Goal: Task Accomplishment & Management: Manage account settings

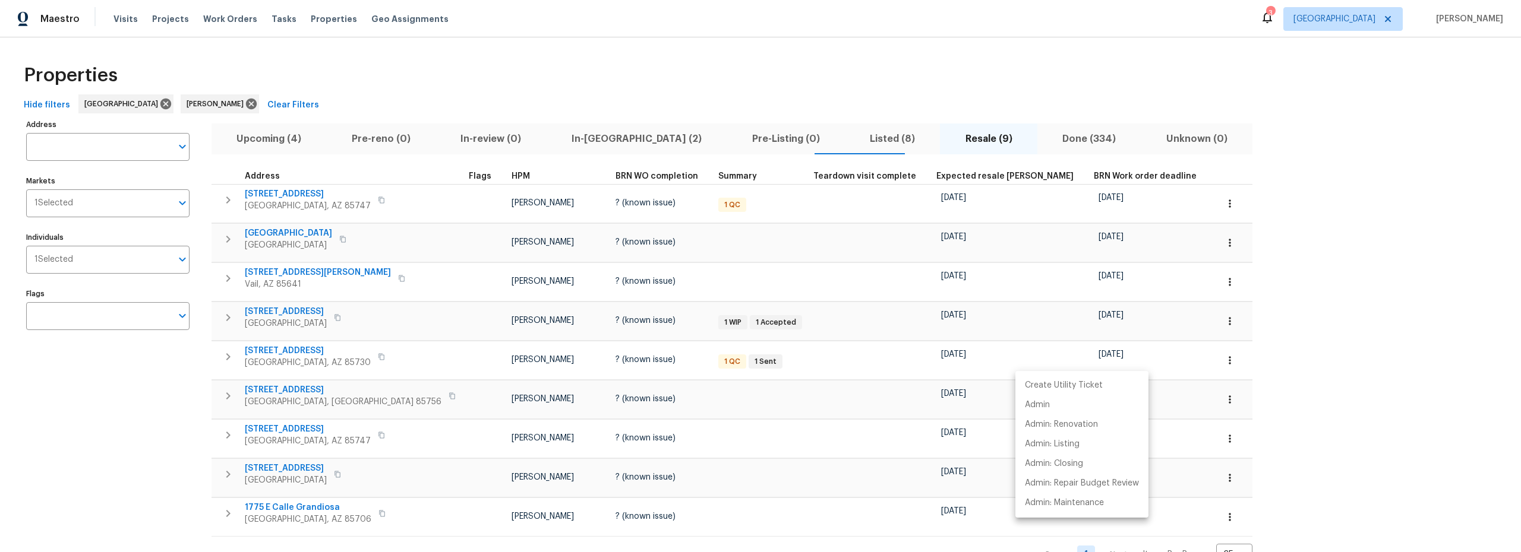
scroll to position [42, 0]
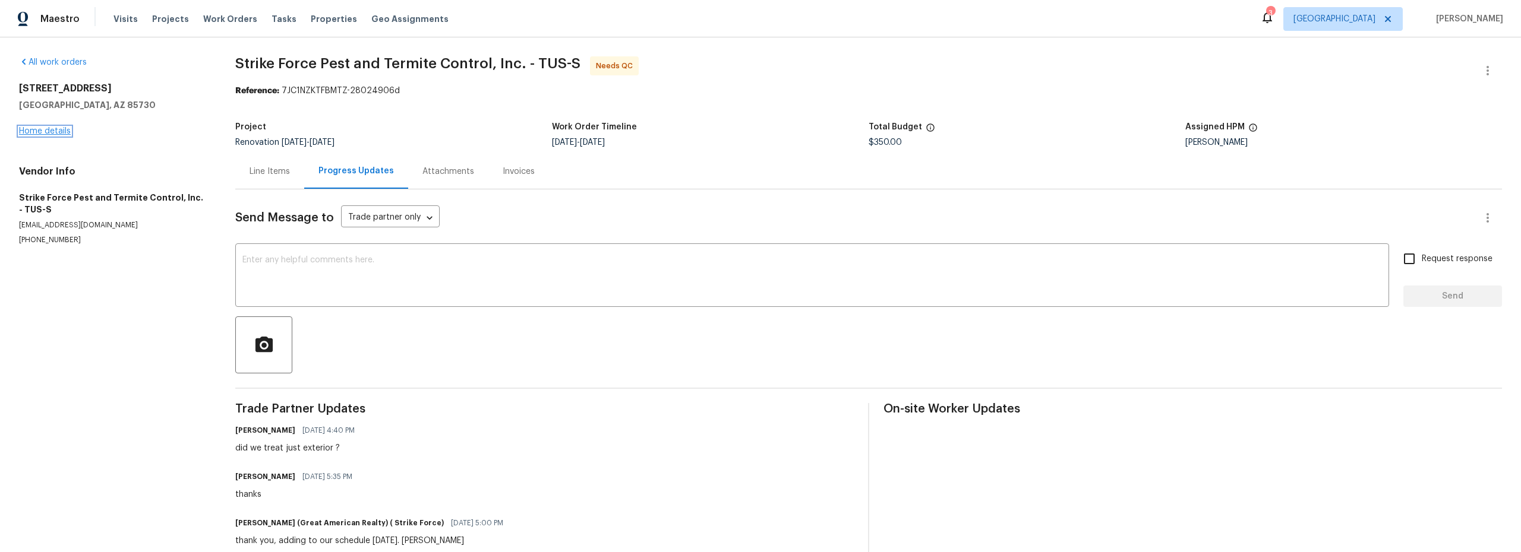
click at [56, 129] on link "Home details" at bounding box center [45, 131] width 52 height 8
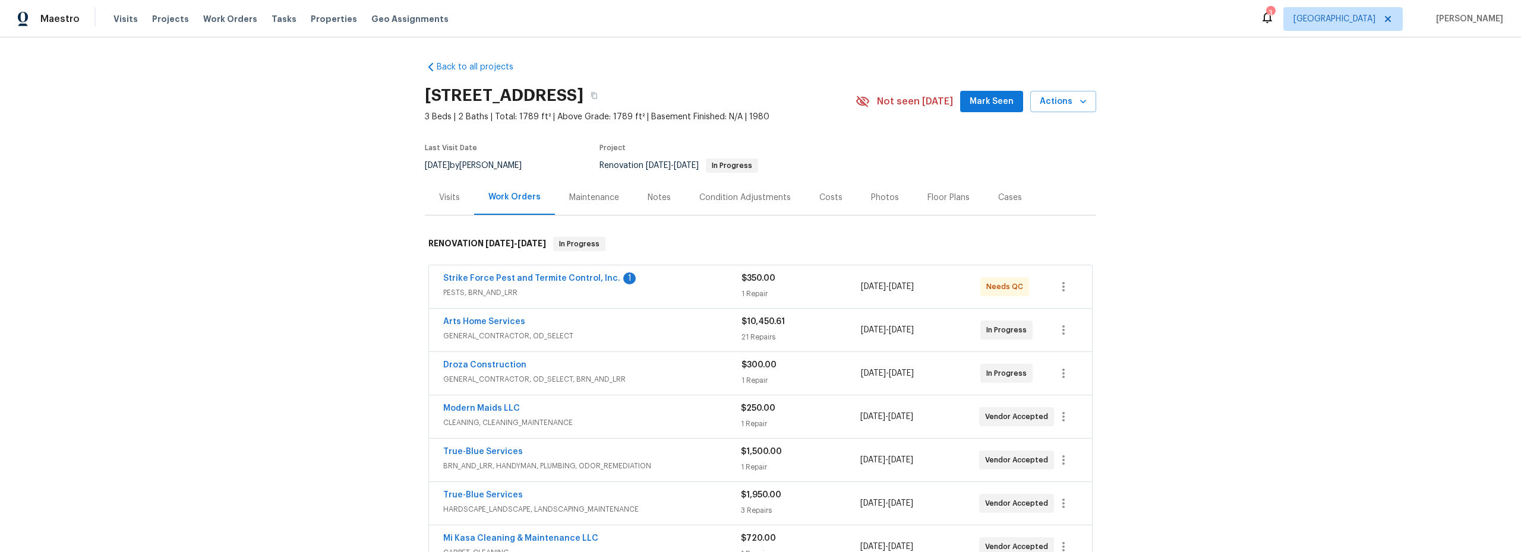
click at [575, 284] on span "Strike Force Pest and Termite Control, Inc." at bounding box center [531, 279] width 177 height 12
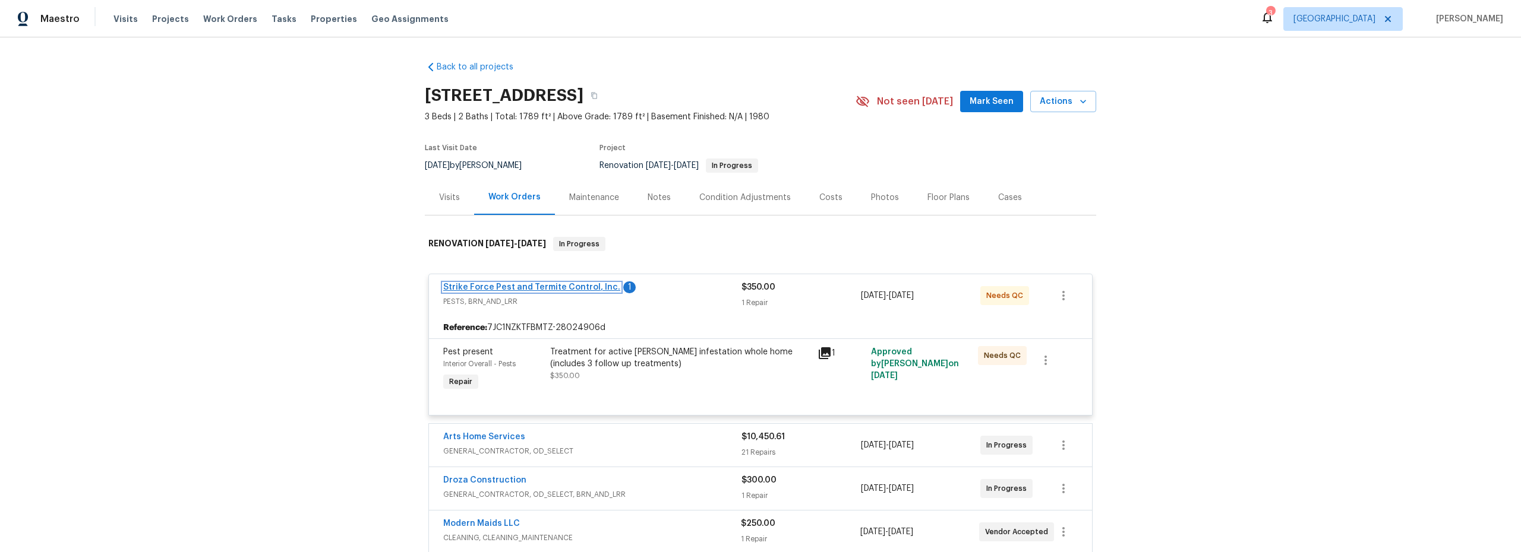
click at [576, 284] on link "Strike Force Pest and Termite Control, Inc." at bounding box center [531, 287] width 177 height 8
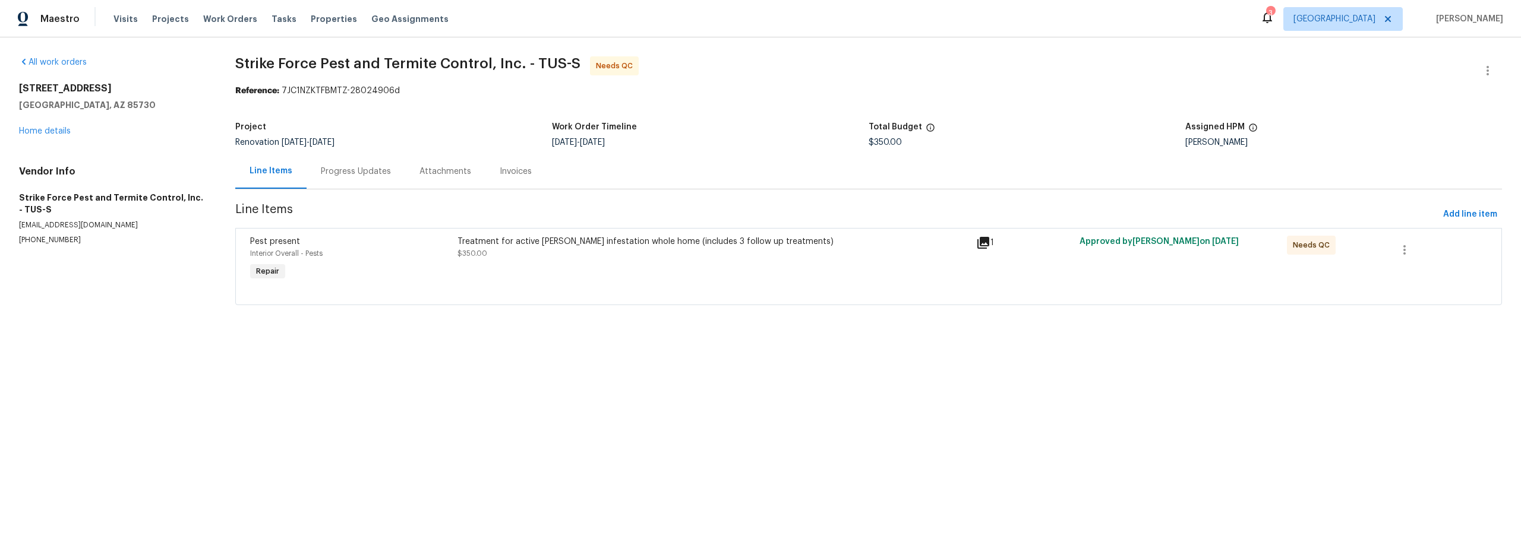
click at [354, 171] on div "Progress Updates" at bounding box center [356, 172] width 70 height 12
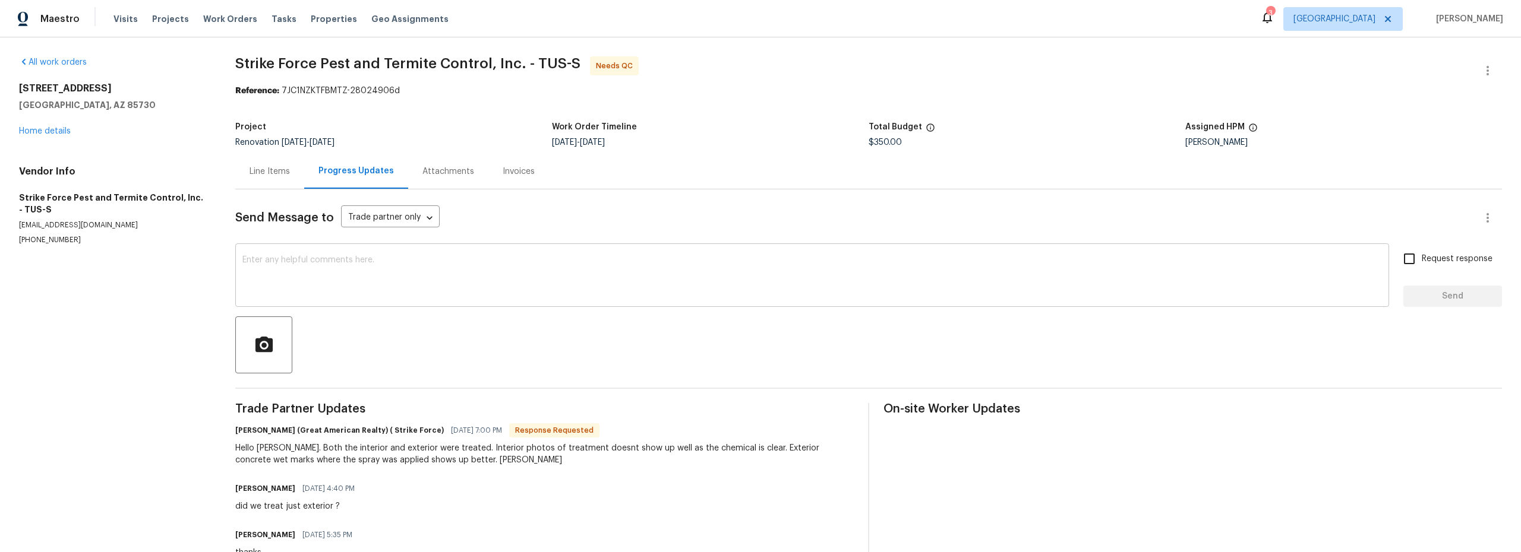
click at [396, 289] on textarea at bounding box center [811, 277] width 1139 height 42
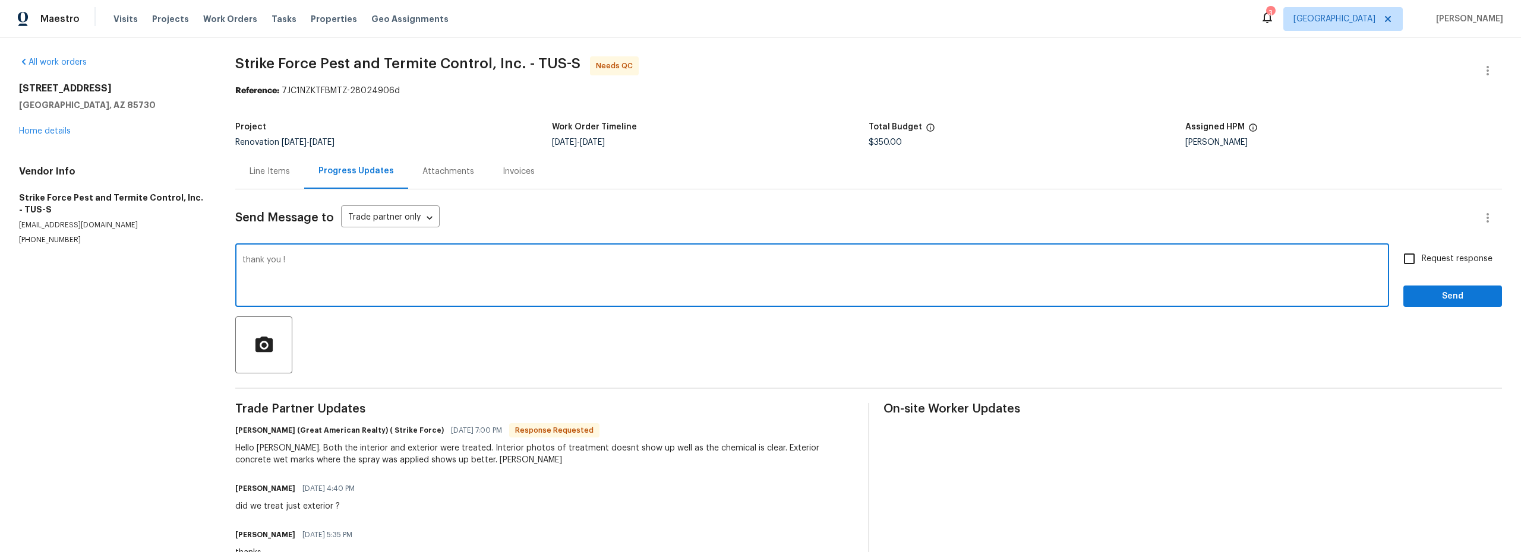
type textarea "thank you !"
click at [1406, 305] on button "Send" at bounding box center [1452, 297] width 99 height 22
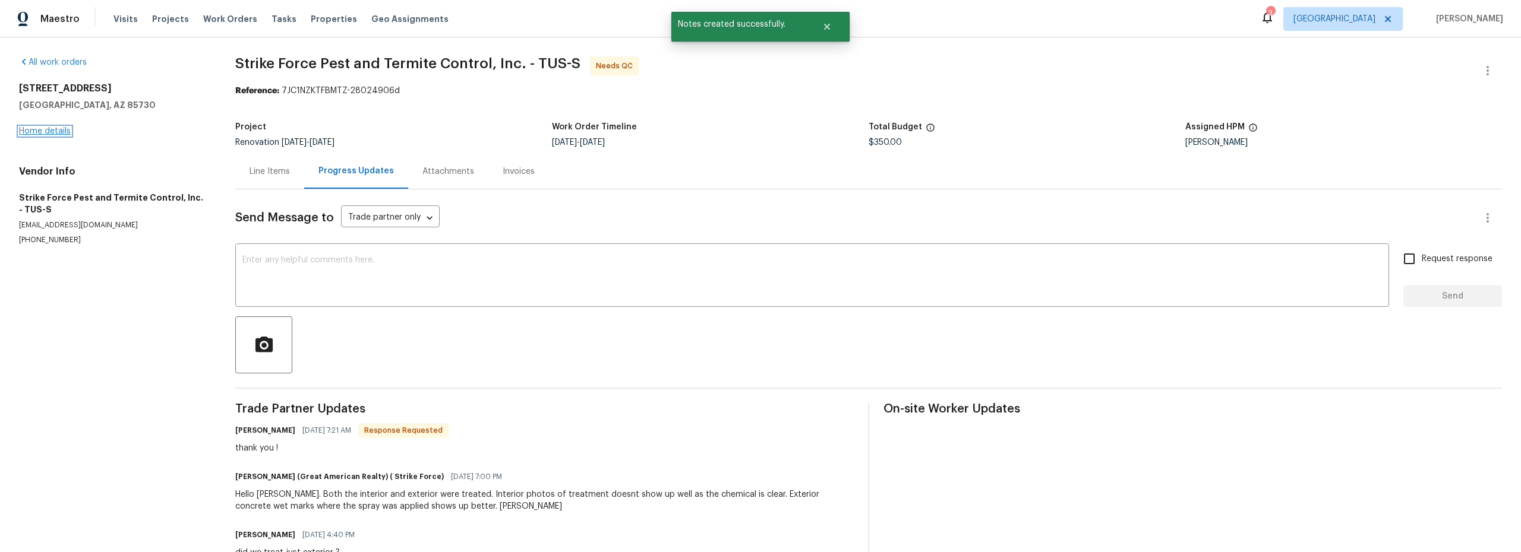
click at [53, 132] on link "Home details" at bounding box center [45, 131] width 52 height 8
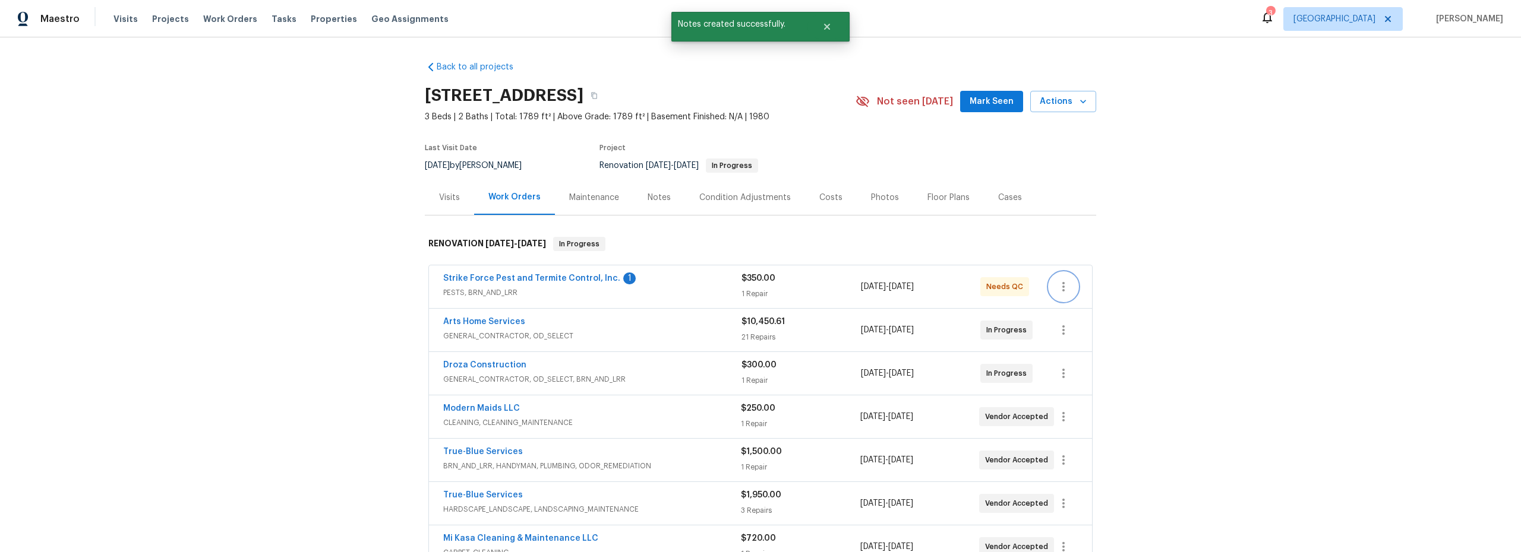
click at [1057, 292] on icon "button" at bounding box center [1063, 287] width 14 height 14
click at [630, 295] on div at bounding box center [760, 276] width 1521 height 552
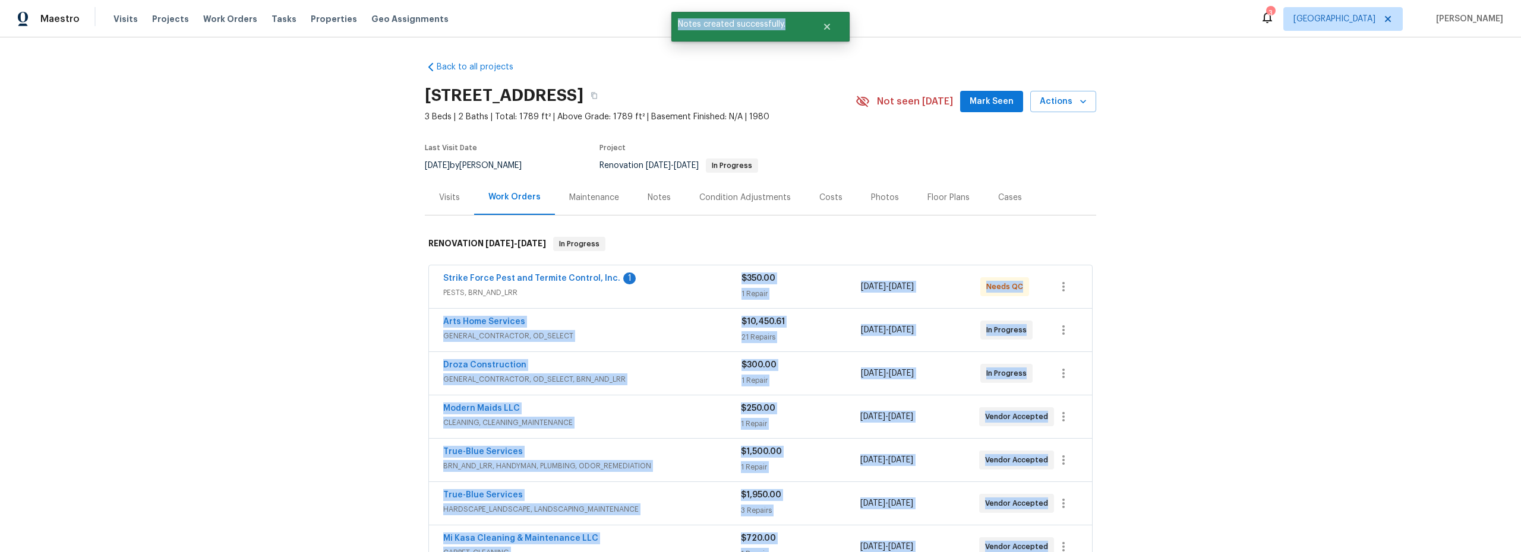
click at [681, 292] on span "PESTS, BRN_AND_LRR" at bounding box center [592, 293] width 298 height 12
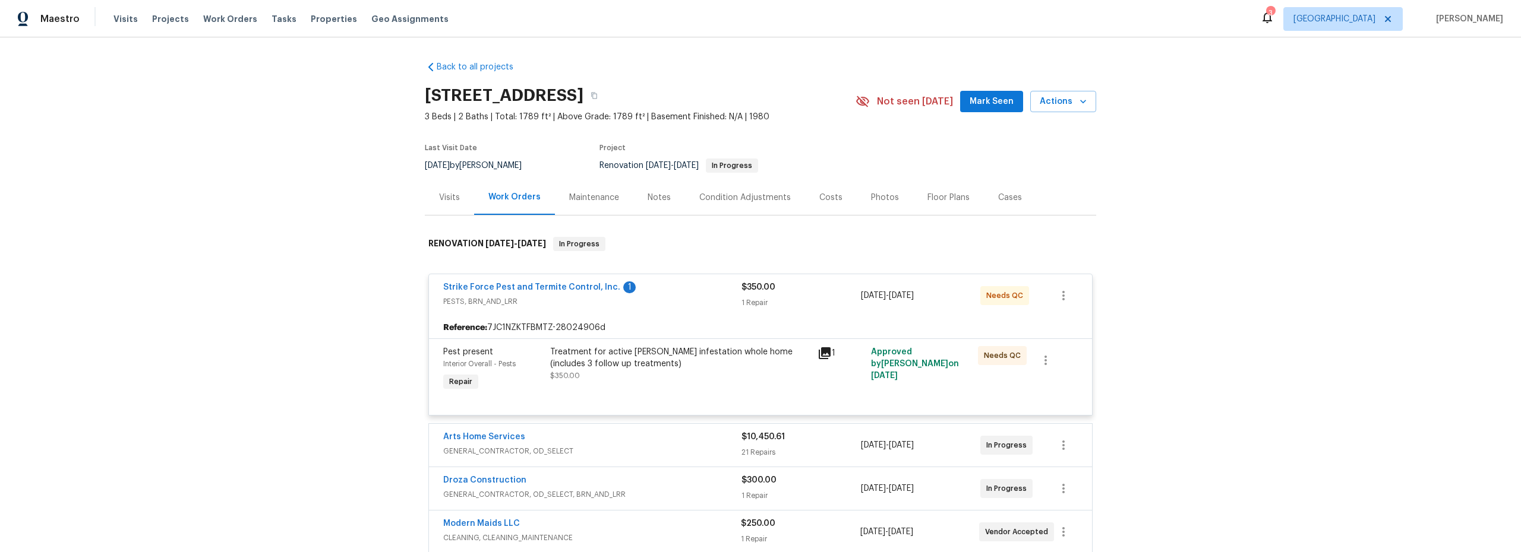
click at [745, 384] on div "Treatment for active roach infestation whole home (includes 3 follow up treatme…" at bounding box center [679, 370] width 267 height 55
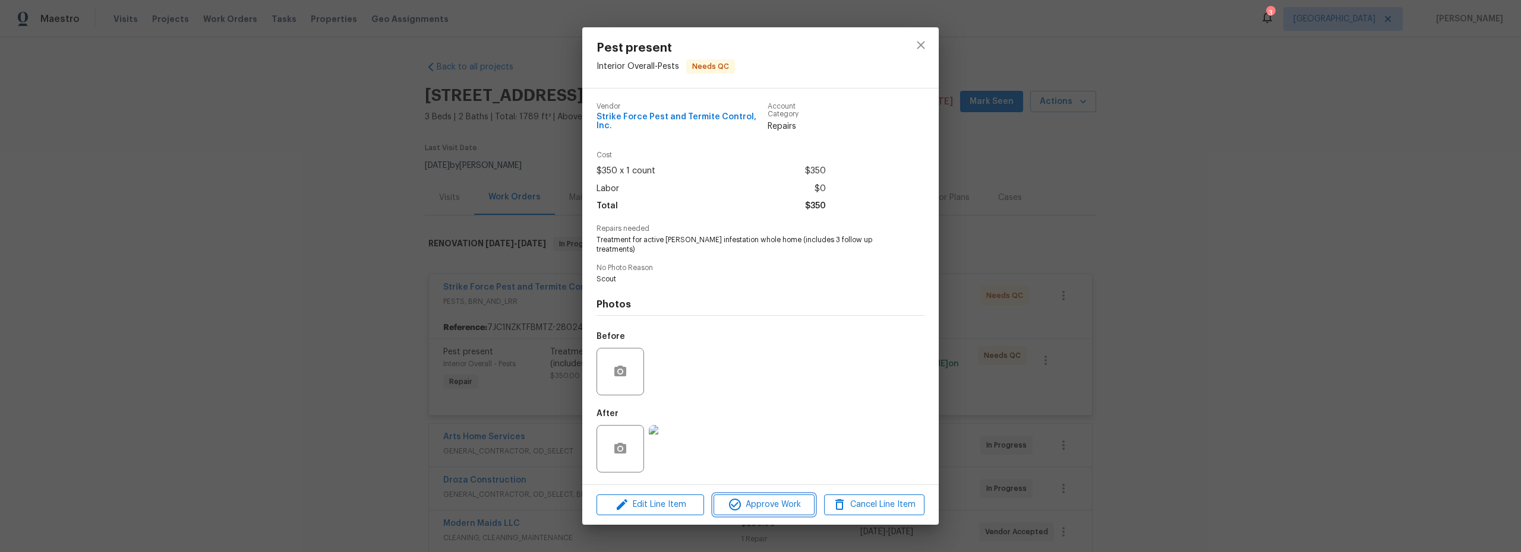
click at [757, 499] on span "Approve Work" at bounding box center [763, 505] width 93 height 15
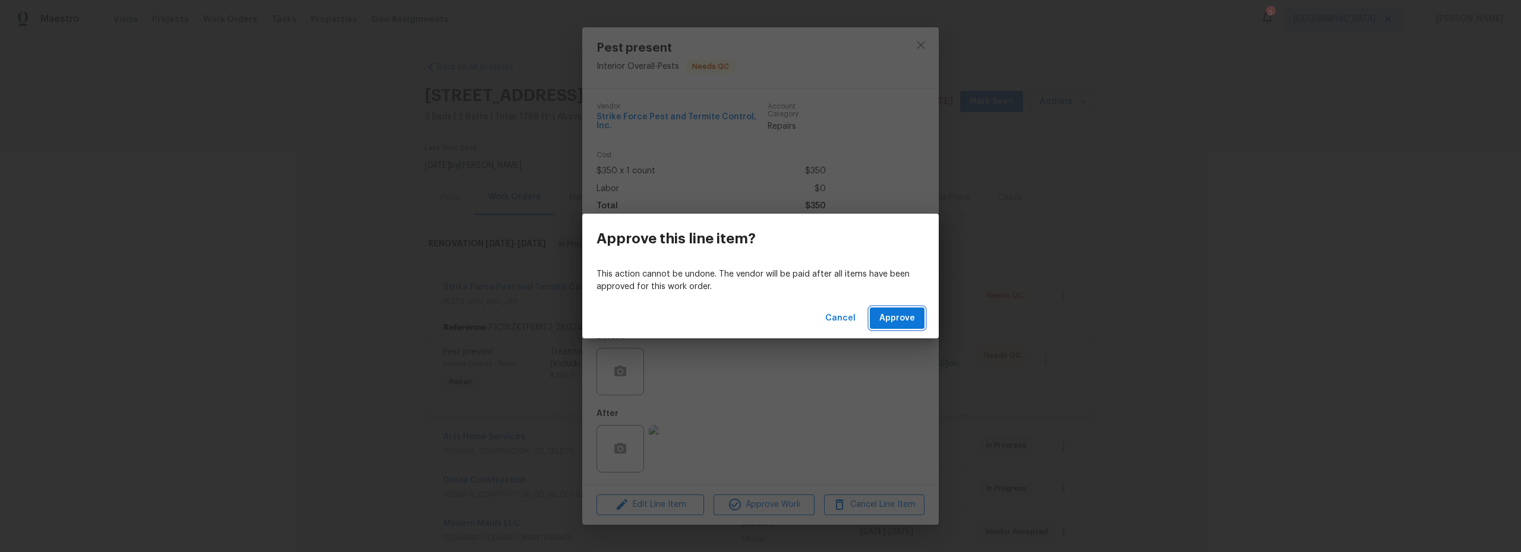
click at [902, 318] on span "Approve" at bounding box center [897, 318] width 36 height 15
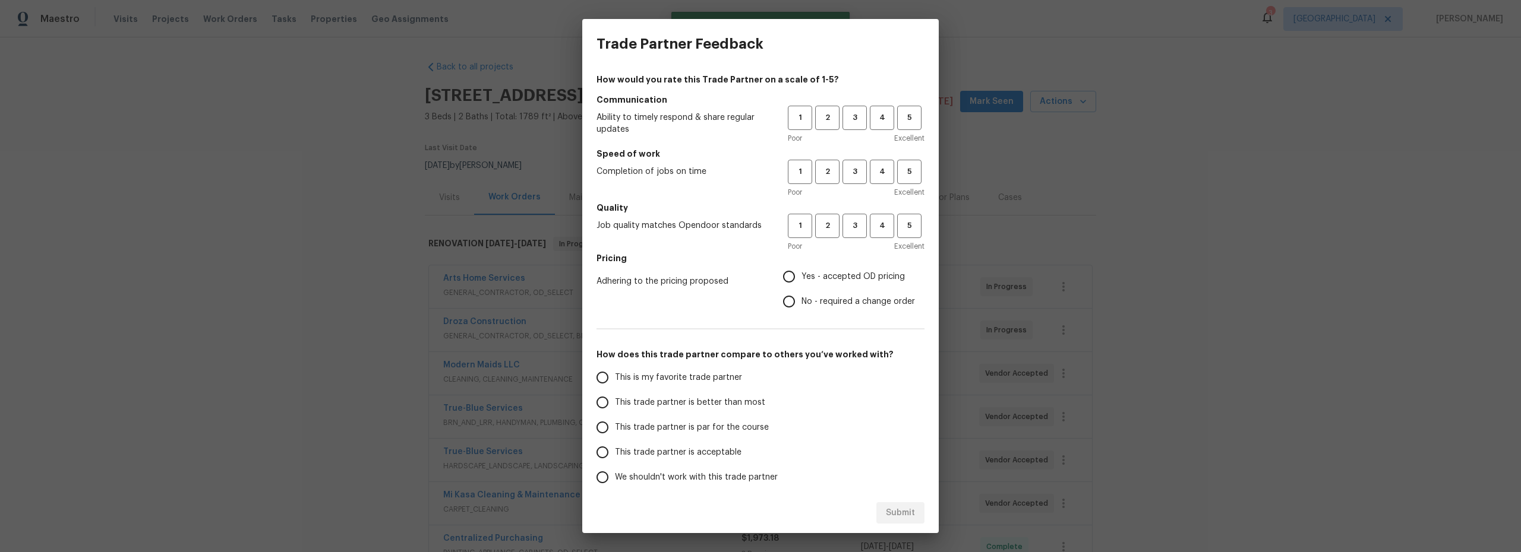
drag, startPoint x: 783, startPoint y: 277, endPoint x: 840, endPoint y: 254, distance: 61.2
click at [785, 276] on input "Yes - accepted OD pricing" at bounding box center [788, 276] width 25 height 25
radio input "true"
click at [848, 227] on span "3" at bounding box center [854, 226] width 22 height 14
click at [845, 171] on span "3" at bounding box center [854, 172] width 22 height 14
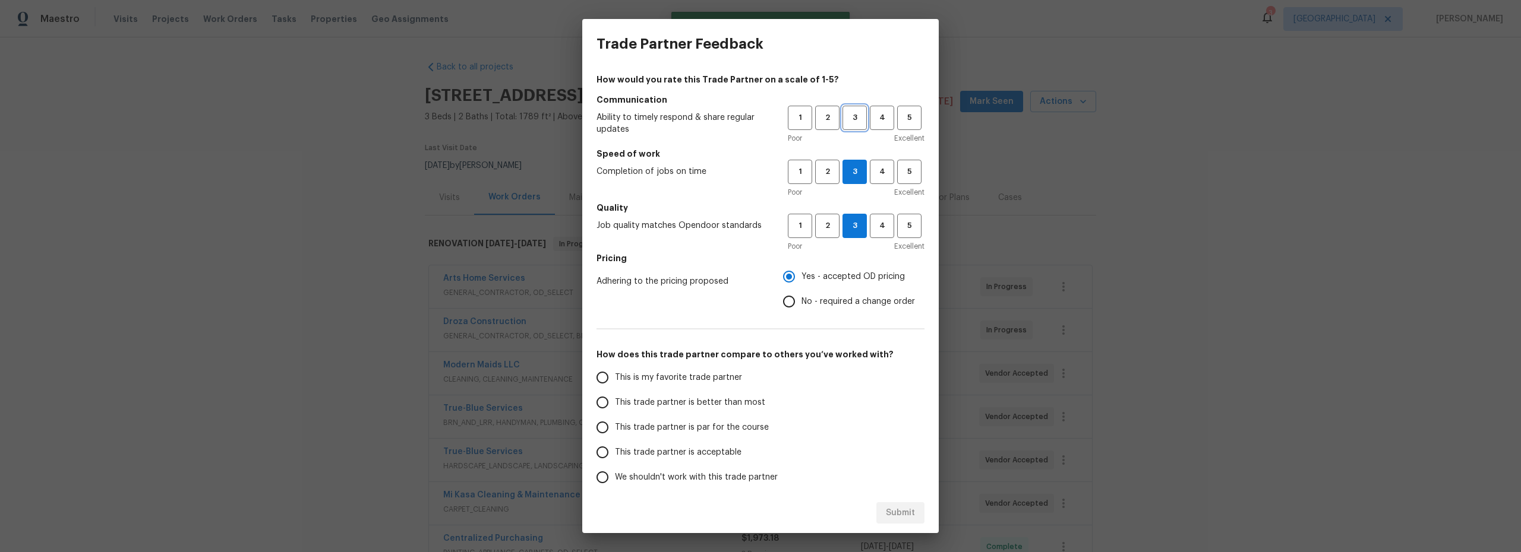
click at [843, 125] on button "3" at bounding box center [854, 118] width 24 height 24
click at [603, 371] on input "This is my favorite trade partner" at bounding box center [602, 377] width 25 height 25
drag, startPoint x: 899, startPoint y: 511, endPoint x: 821, endPoint y: 509, distance: 78.4
click at [899, 511] on span "Submit" at bounding box center [900, 513] width 29 height 15
radio input "true"
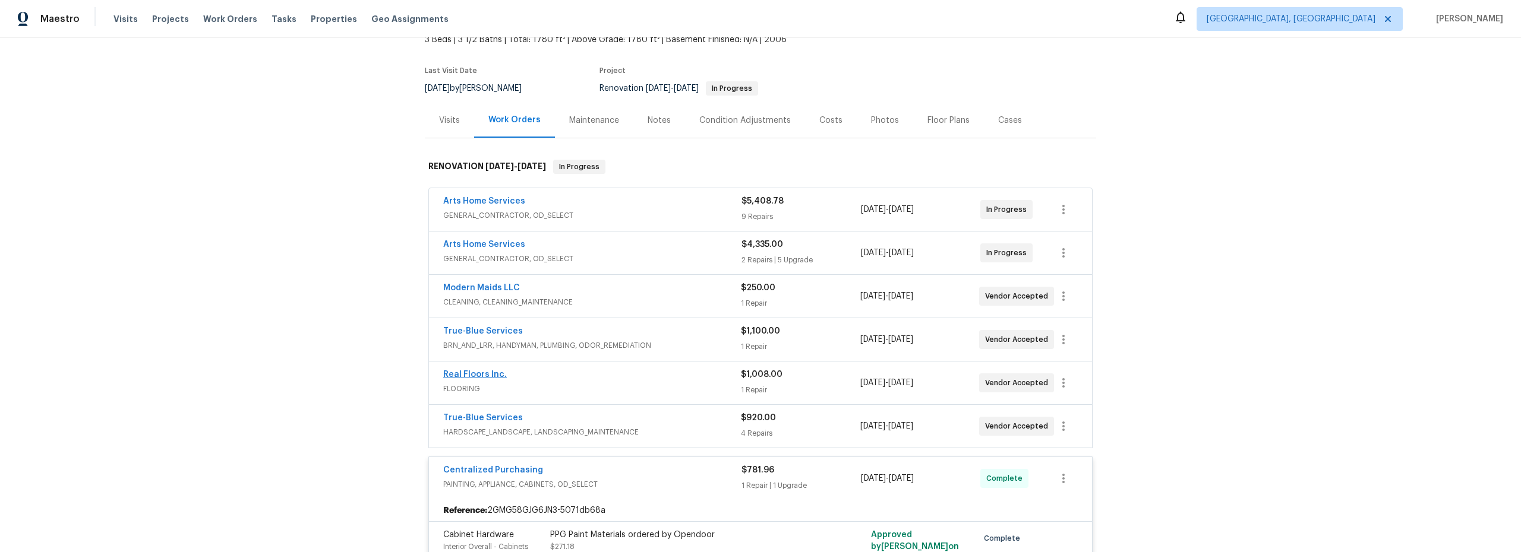
scroll to position [80, 0]
click at [469, 371] on link "Real Floors Inc." at bounding box center [475, 372] width 64 height 8
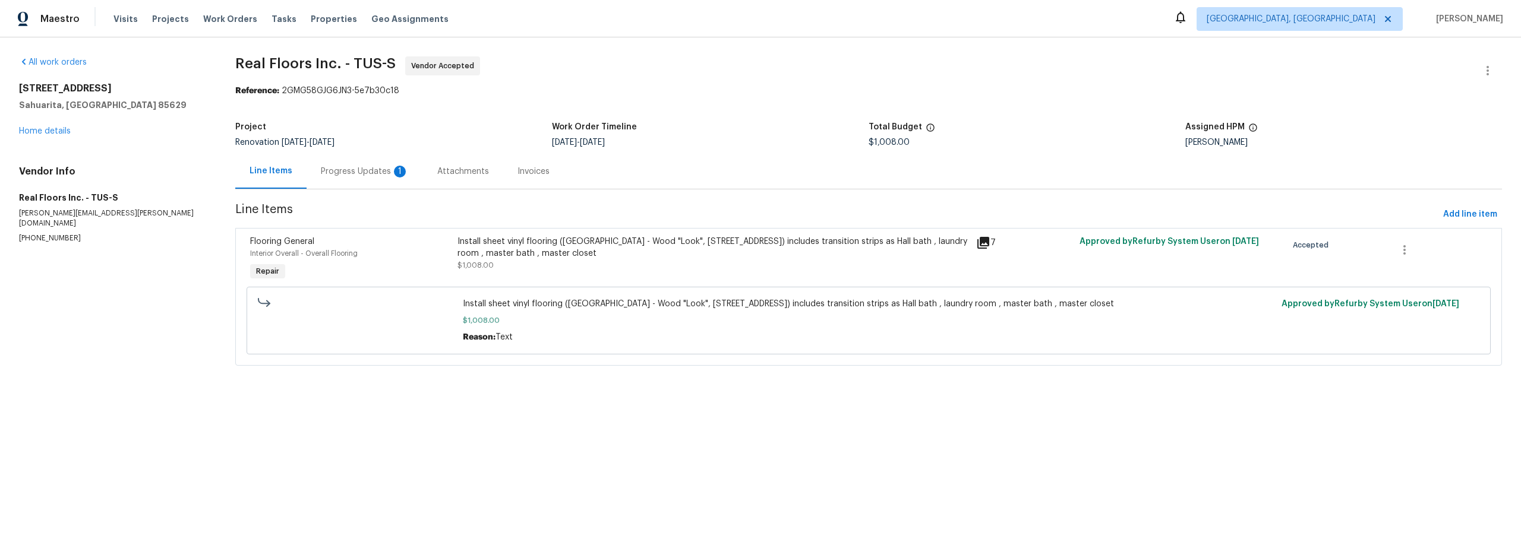
click at [365, 172] on div "Progress Updates 1" at bounding box center [365, 172] width 88 height 12
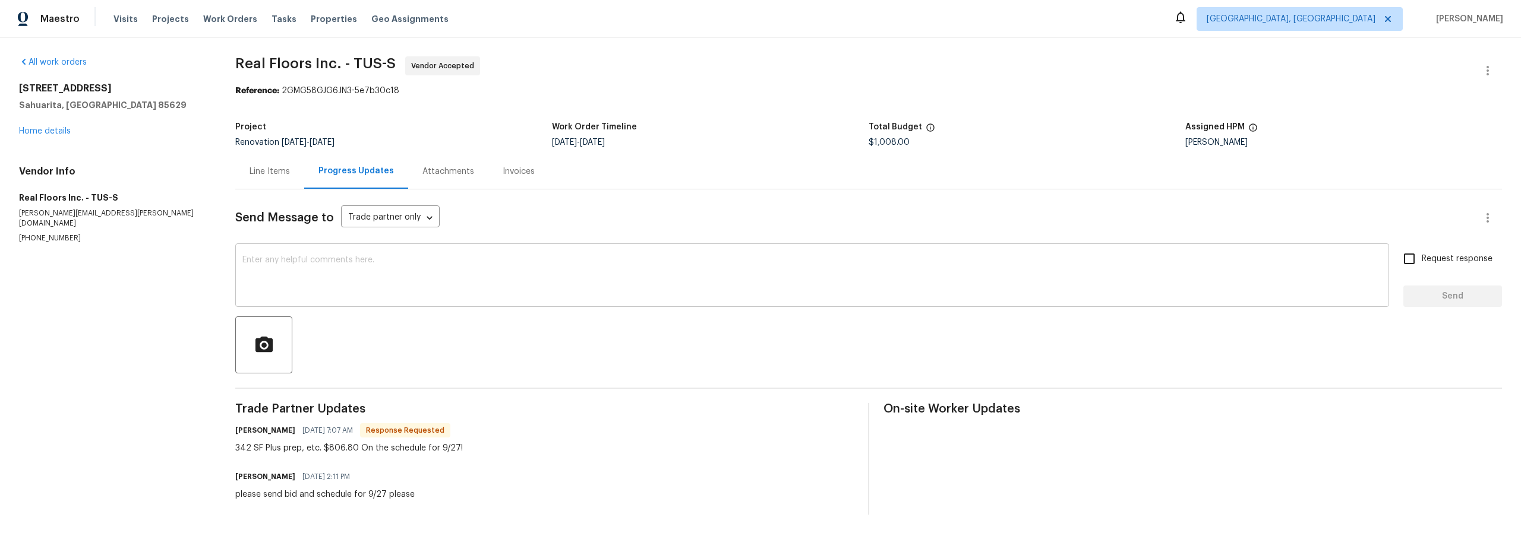
click at [400, 280] on textarea at bounding box center [811, 277] width 1139 height 42
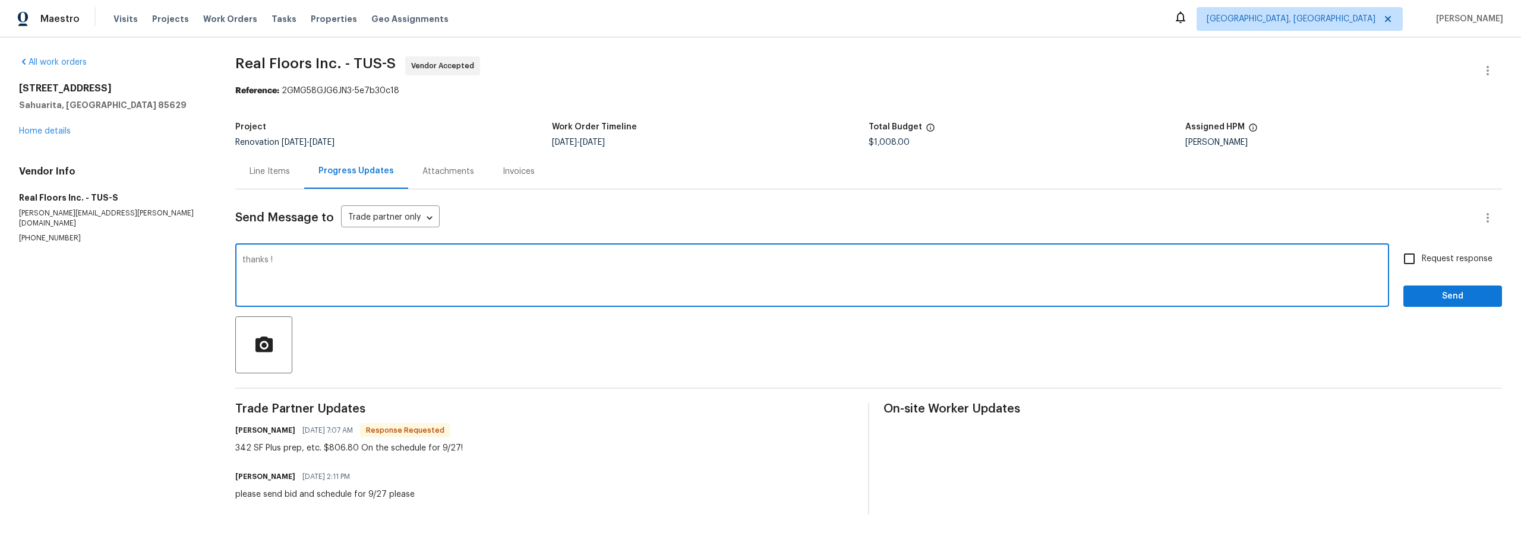
type textarea "thanks !"
click at [1402, 261] on input "Request response" at bounding box center [1408, 259] width 25 height 25
checkbox input "true"
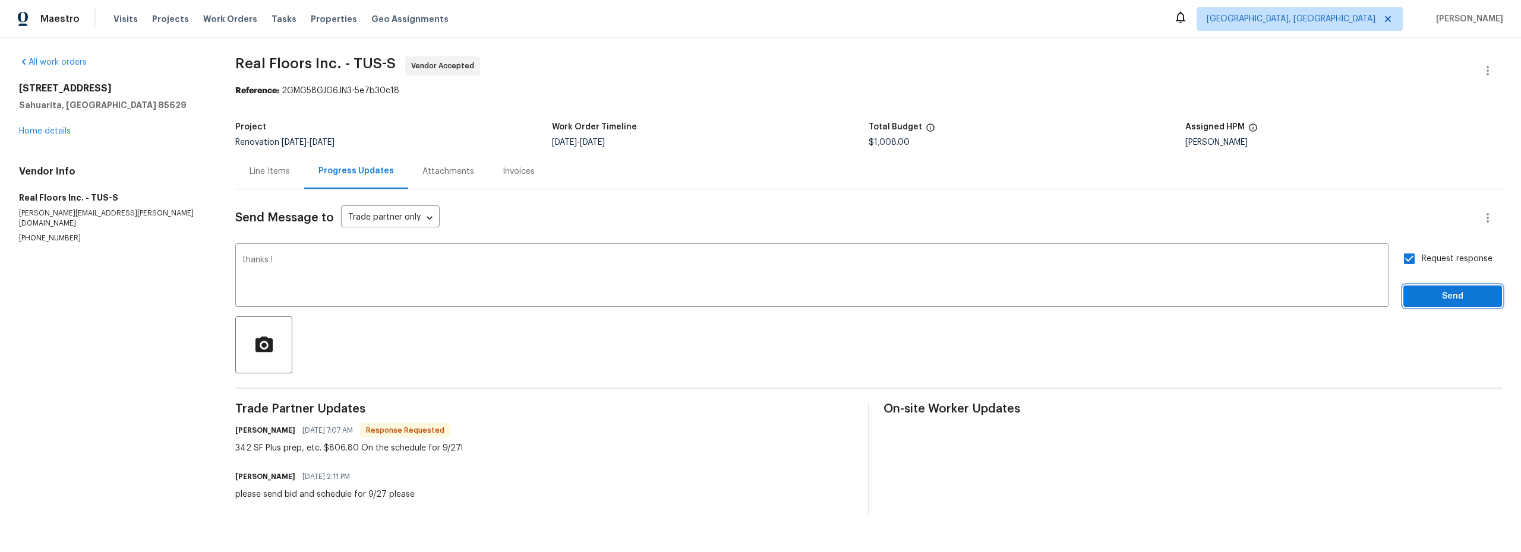
click at [1454, 298] on span "Send" at bounding box center [1453, 296] width 80 height 15
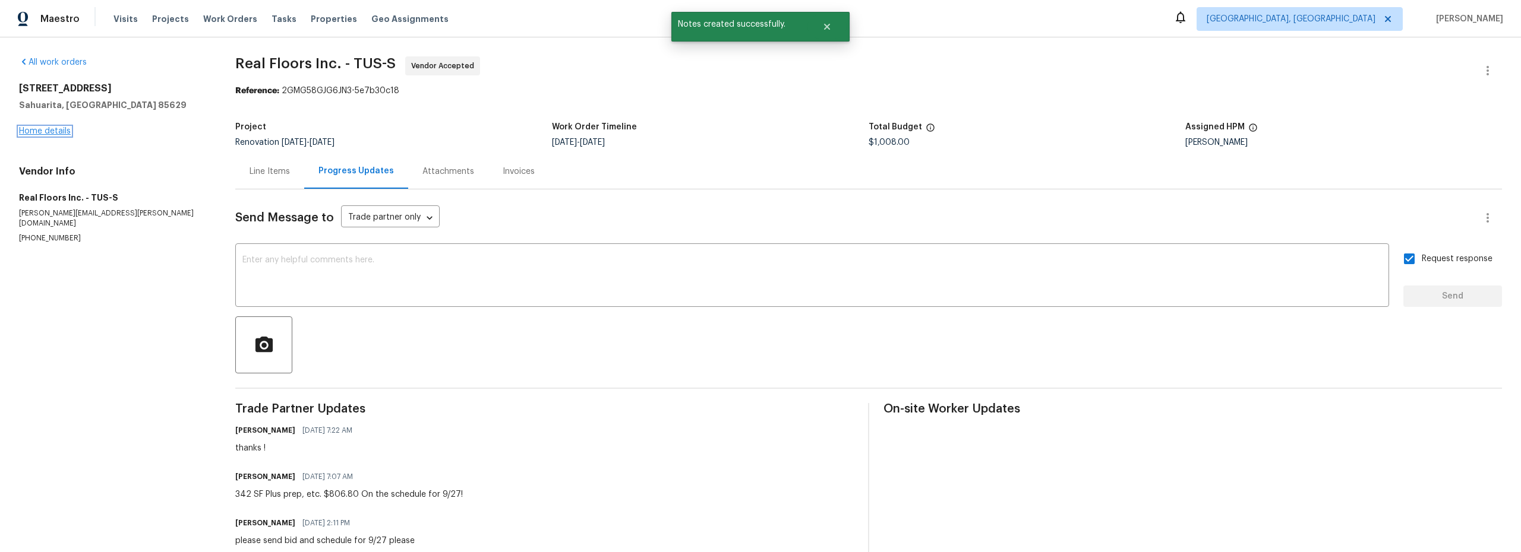
click at [60, 127] on link "Home details" at bounding box center [45, 131] width 52 height 8
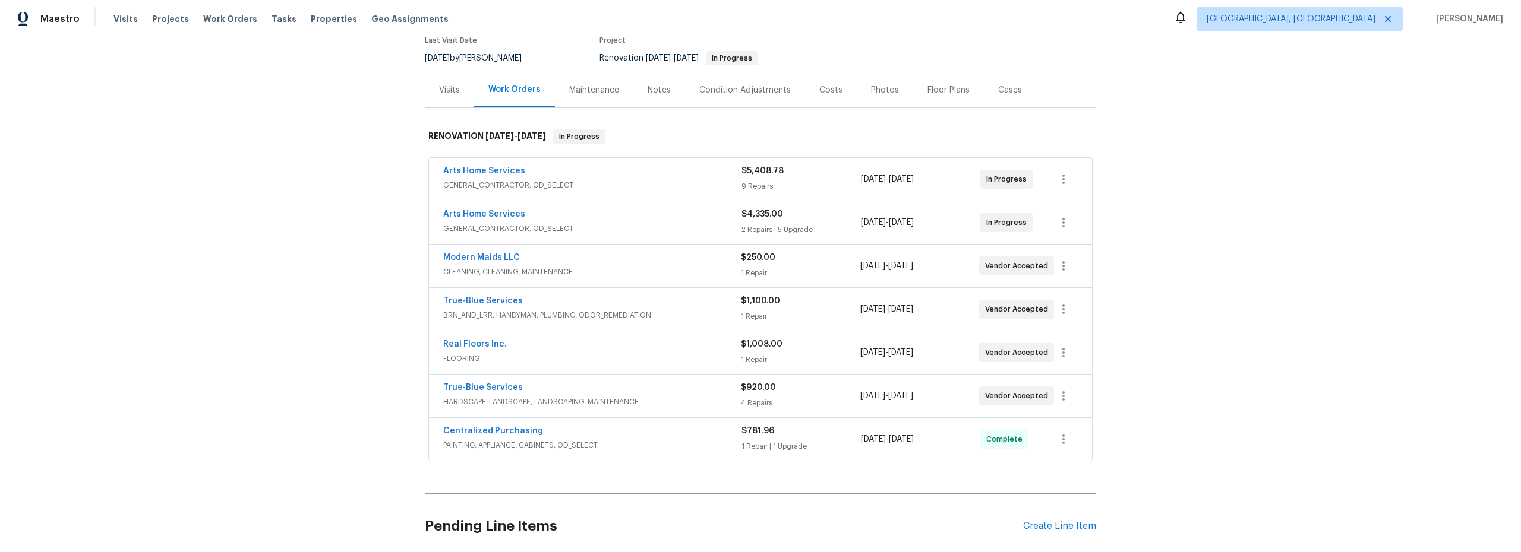
scroll to position [115, 0]
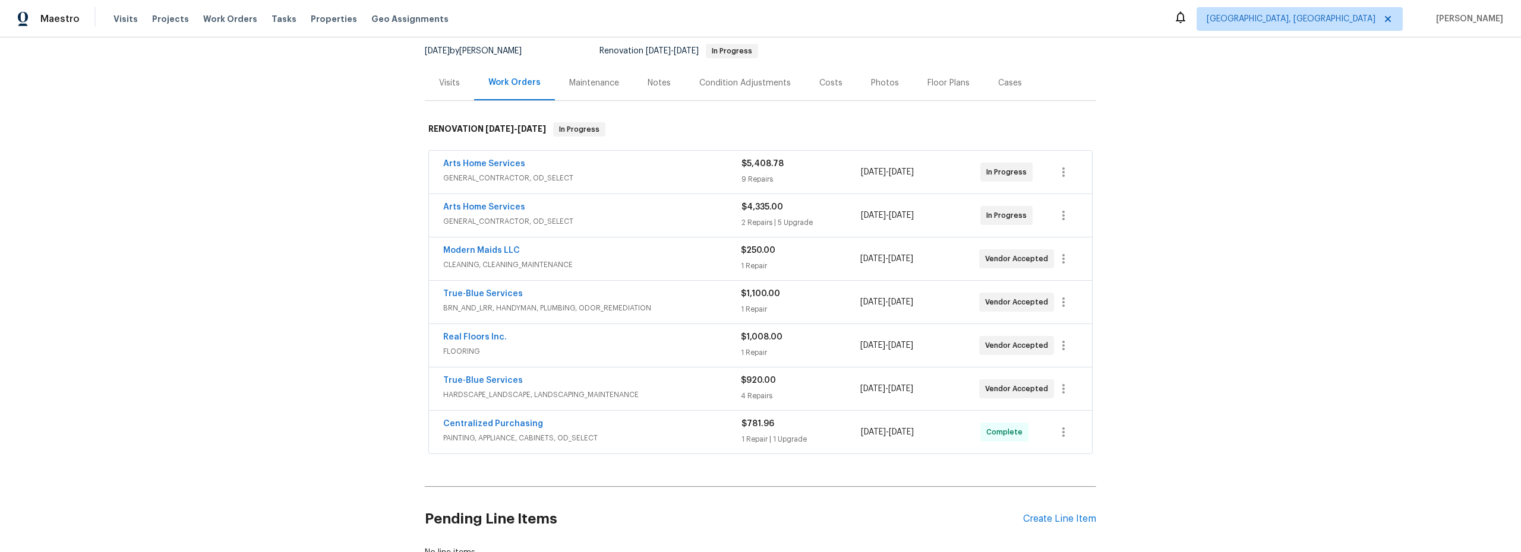
click at [658, 344] on div "Real Floors Inc." at bounding box center [592, 338] width 298 height 14
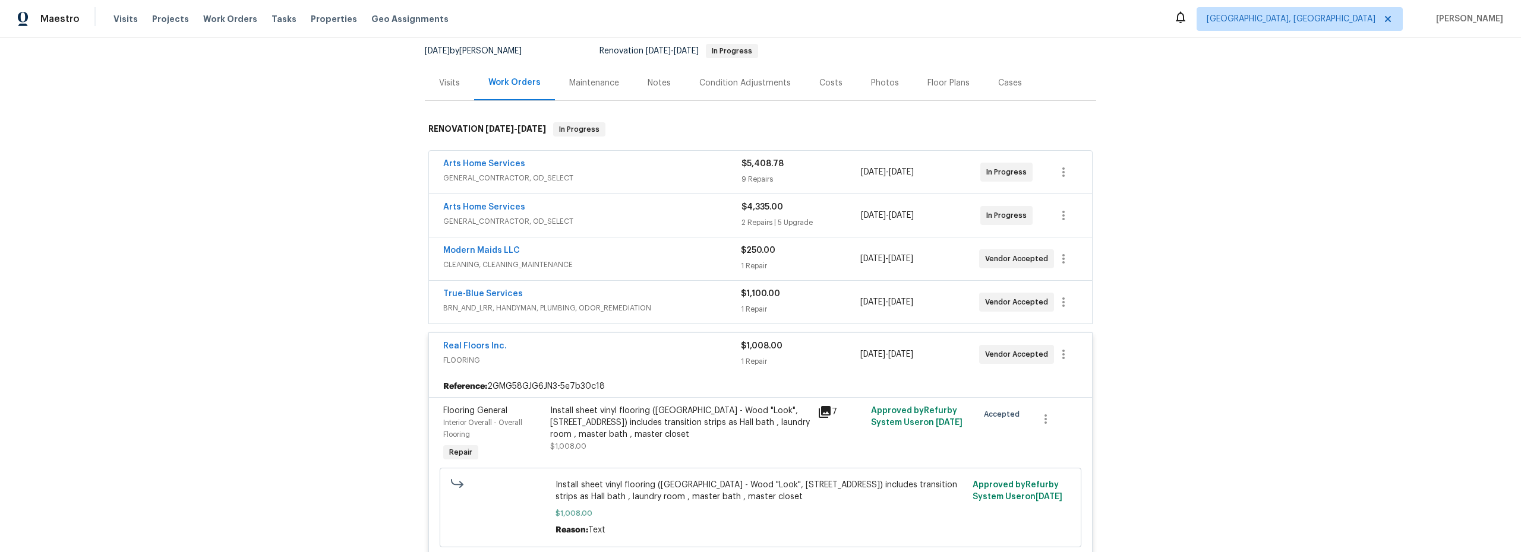
click at [652, 437] on div "Install sheet vinyl flooring (Sugar Valley - Wood "Look", 565 Beacon Hill) incl…" at bounding box center [680, 423] width 260 height 36
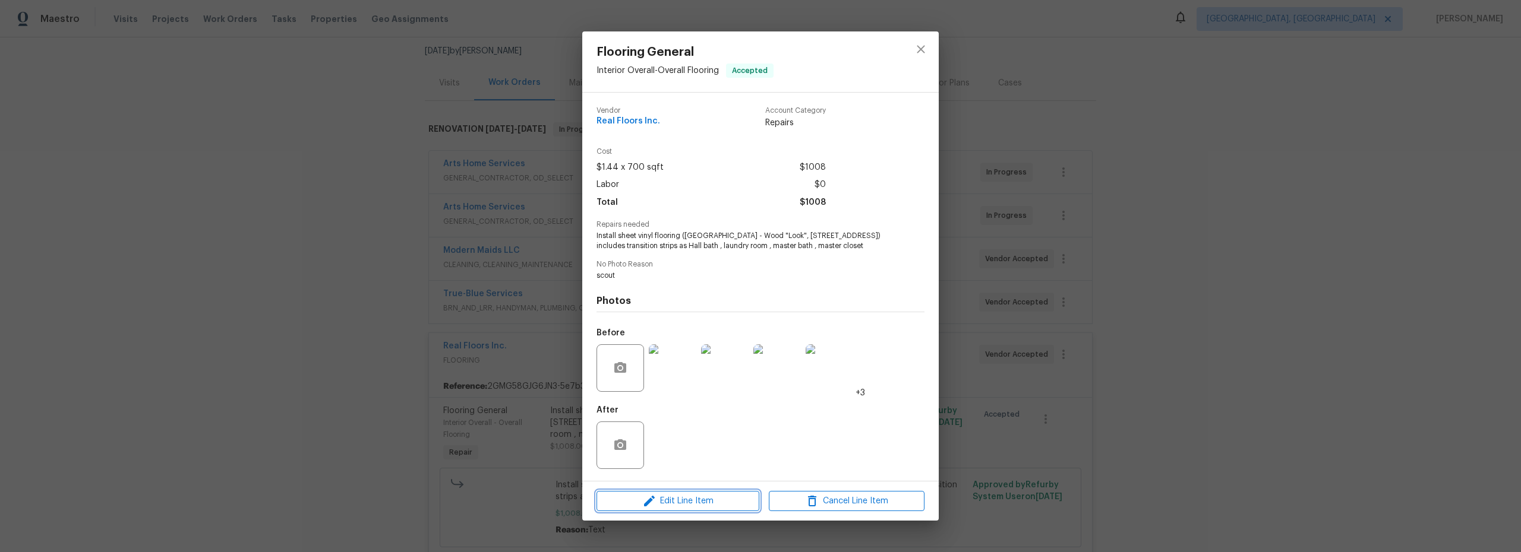
click at [690, 504] on span "Edit Line Item" at bounding box center [678, 501] width 156 height 15
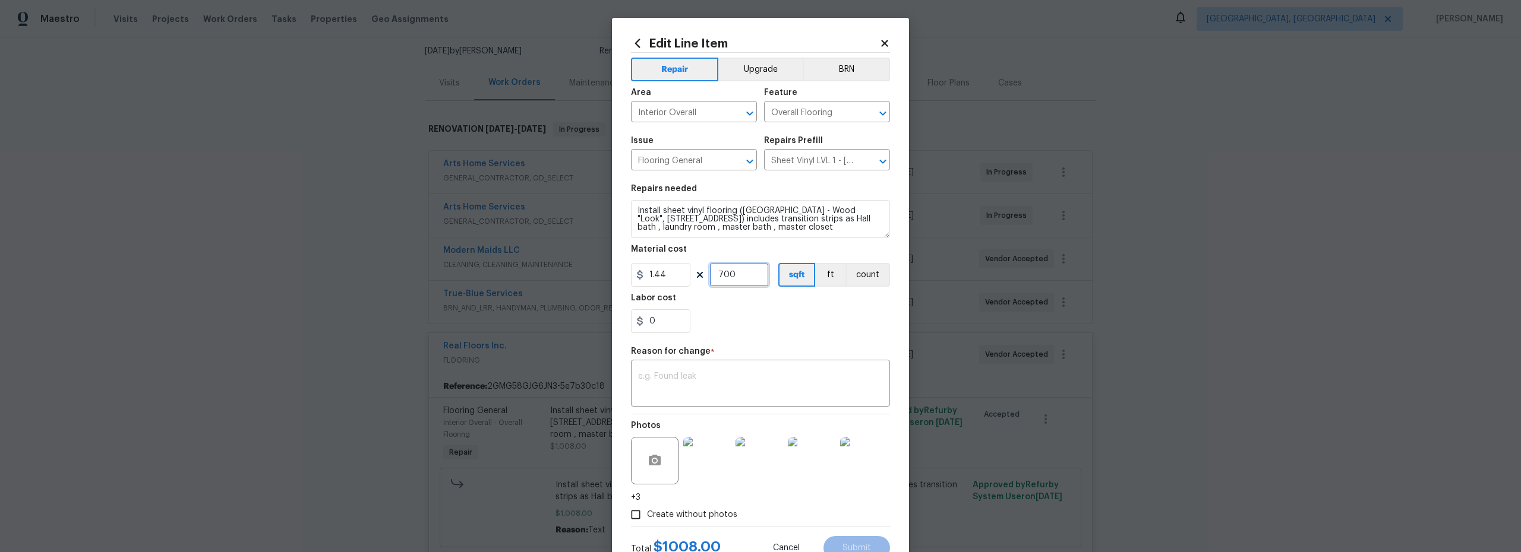
drag, startPoint x: 739, startPoint y: 274, endPoint x: 699, endPoint y: 273, distance: 40.4
click at [701, 274] on div "1.44 700 sqft ft count" at bounding box center [760, 275] width 259 height 24
type input "342"
click at [735, 321] on div "0" at bounding box center [760, 321] width 259 height 24
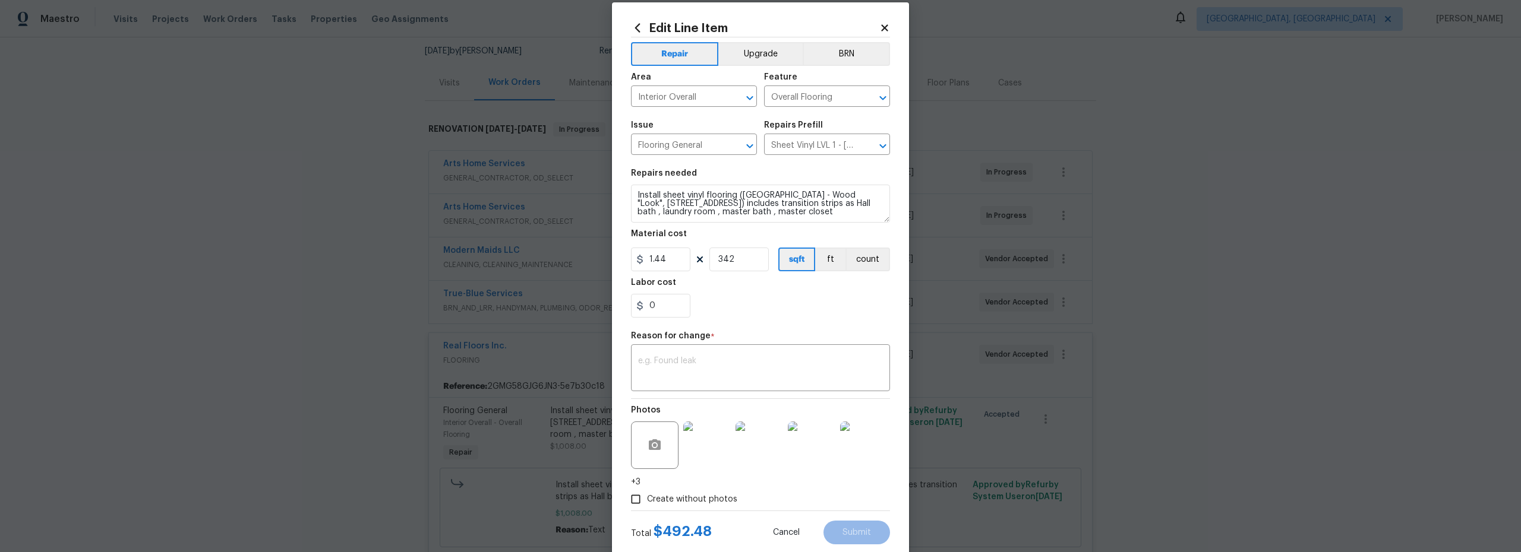
scroll to position [45, 0]
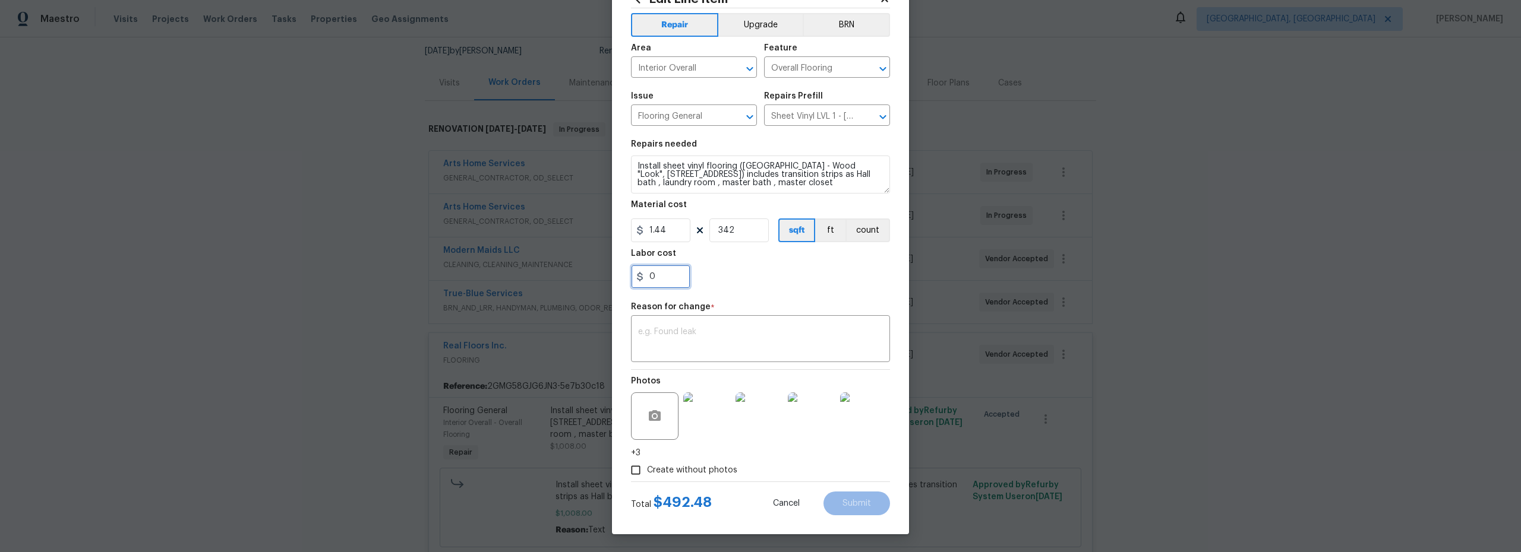
click at [665, 281] on input "0" at bounding box center [660, 277] width 59 height 24
type input "314.32"
click at [733, 296] on div "Repair Upgrade BRN Area Interior Overall ​ Feature Overall Flooring ​ Issue Flo…" at bounding box center [760, 244] width 259 height 473
click at [682, 333] on textarea at bounding box center [760, 340] width 245 height 25
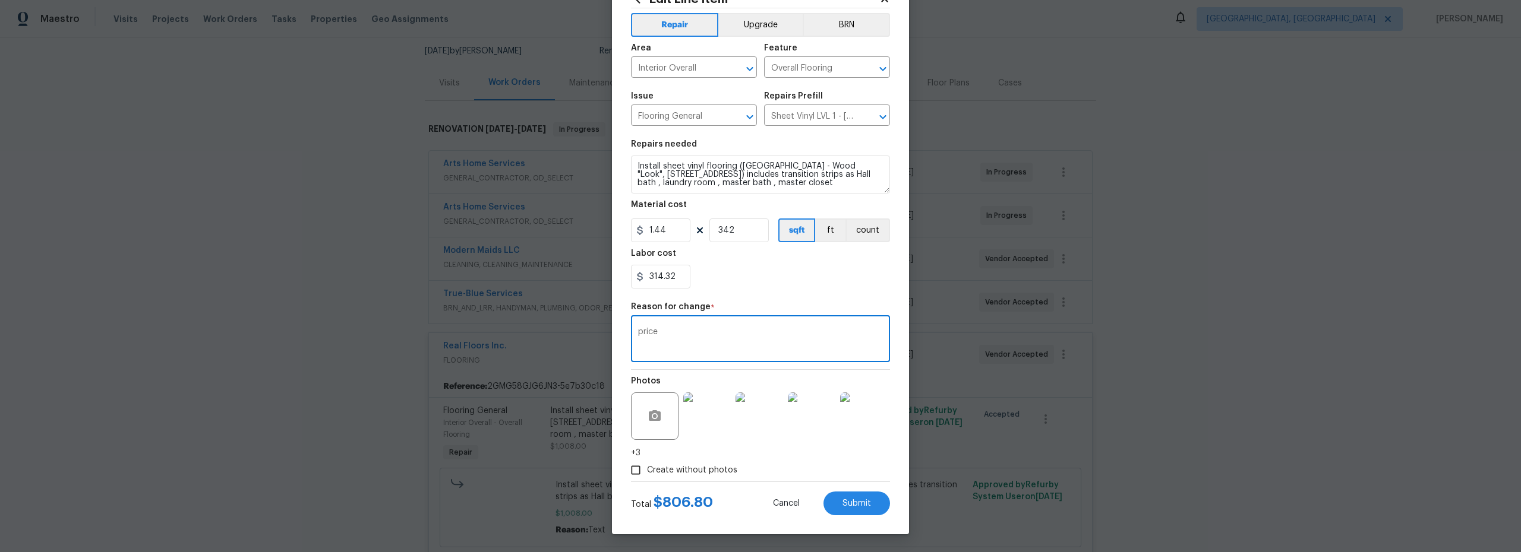
type textarea "price"
click at [755, 295] on section "Repairs needed Install sheet vinyl flooring (Sugar Valley - Wood "Look", 565 Be…" at bounding box center [760, 214] width 259 height 163
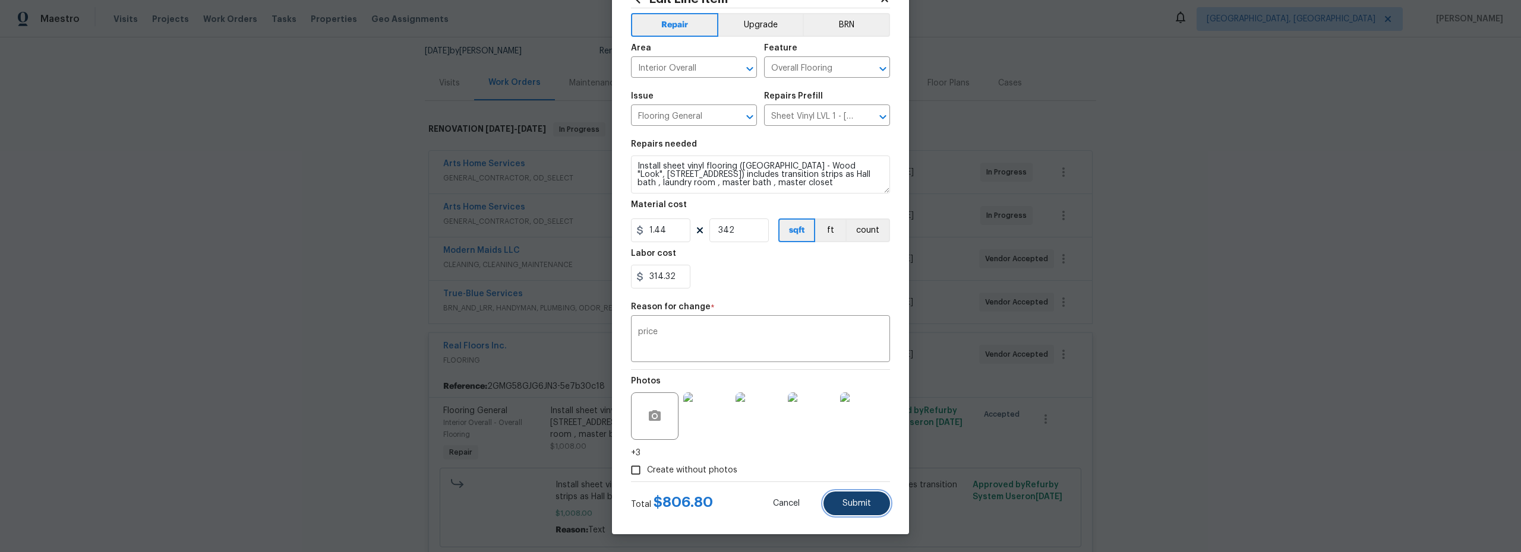
click at [866, 501] on button "Submit" at bounding box center [856, 504] width 67 height 24
type input "700"
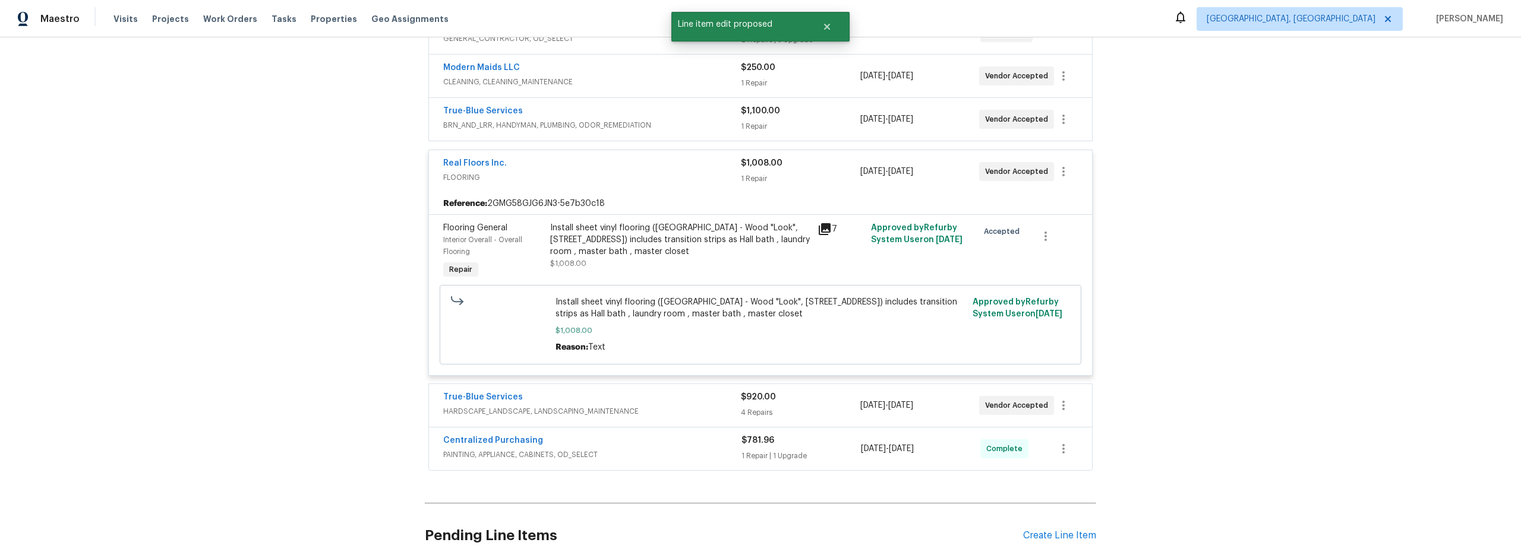
scroll to position [66, 0]
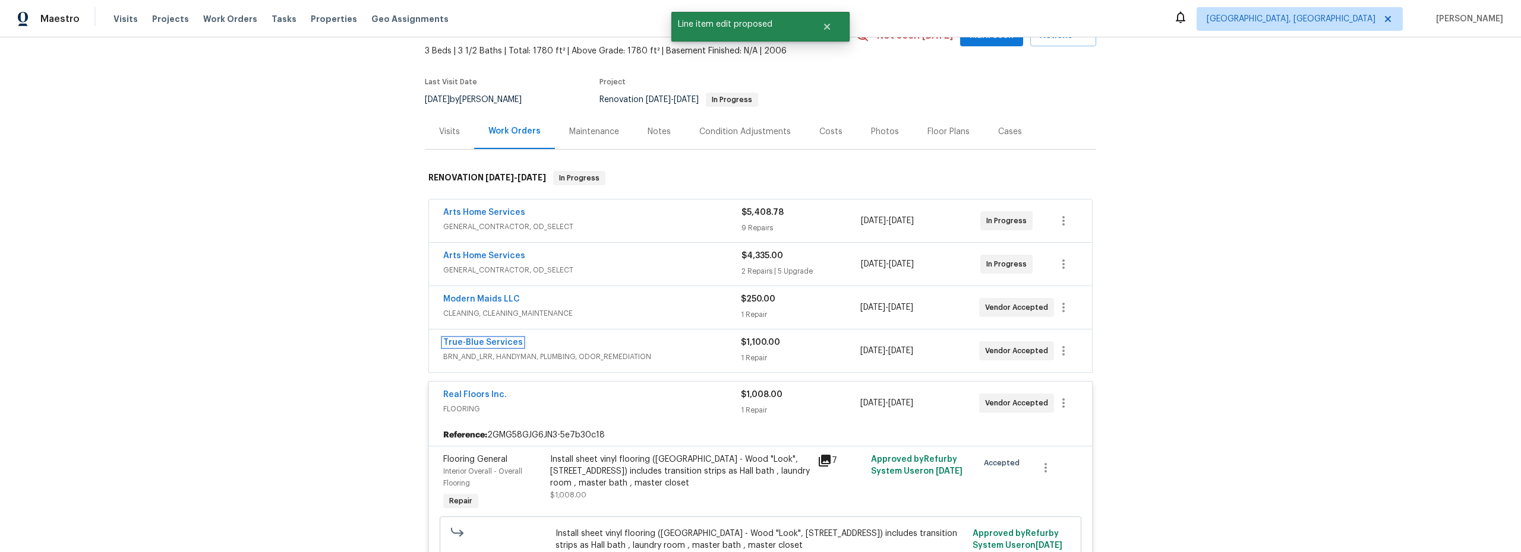
click at [480, 342] on link "True-Blue Services" at bounding box center [483, 343] width 80 height 8
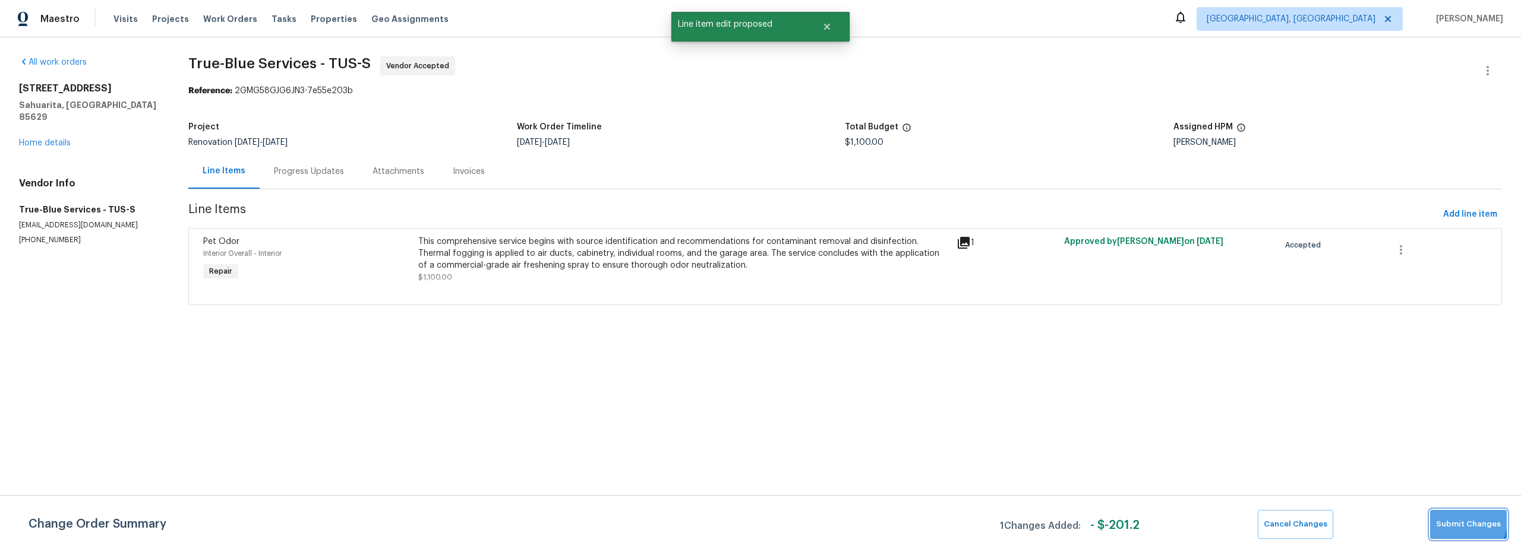
click at [1458, 520] on span "Submit Changes" at bounding box center [1468, 525] width 65 height 14
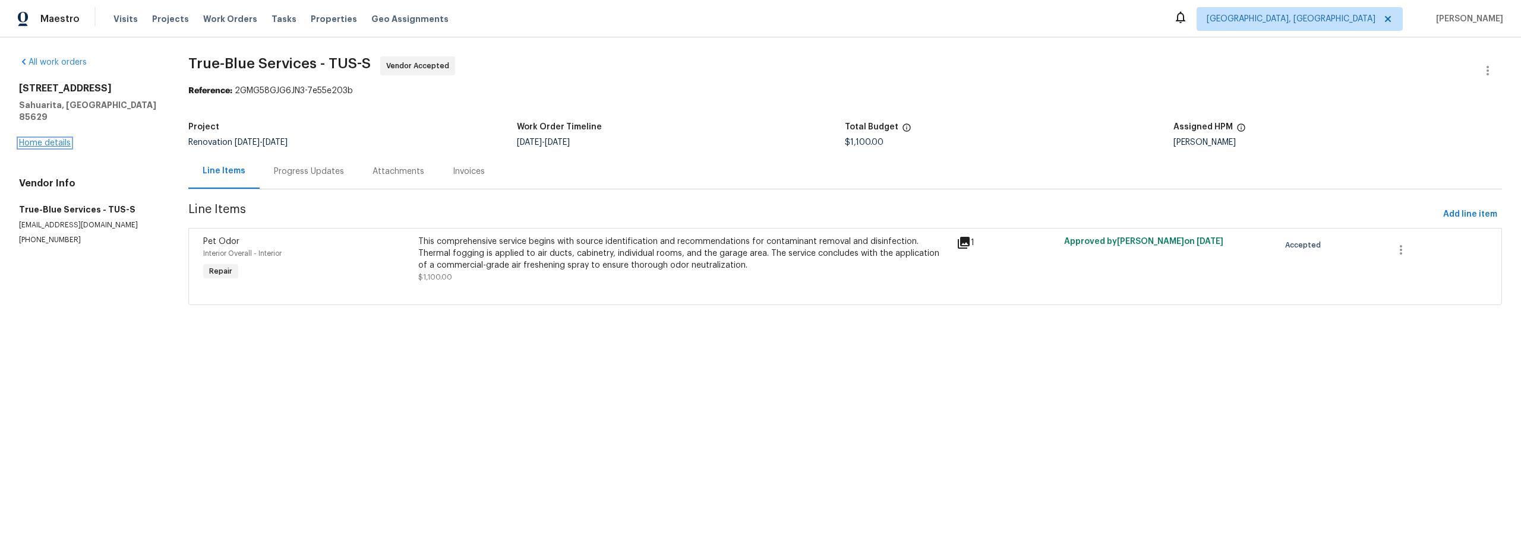
click at [68, 139] on link "Home details" at bounding box center [45, 143] width 52 height 8
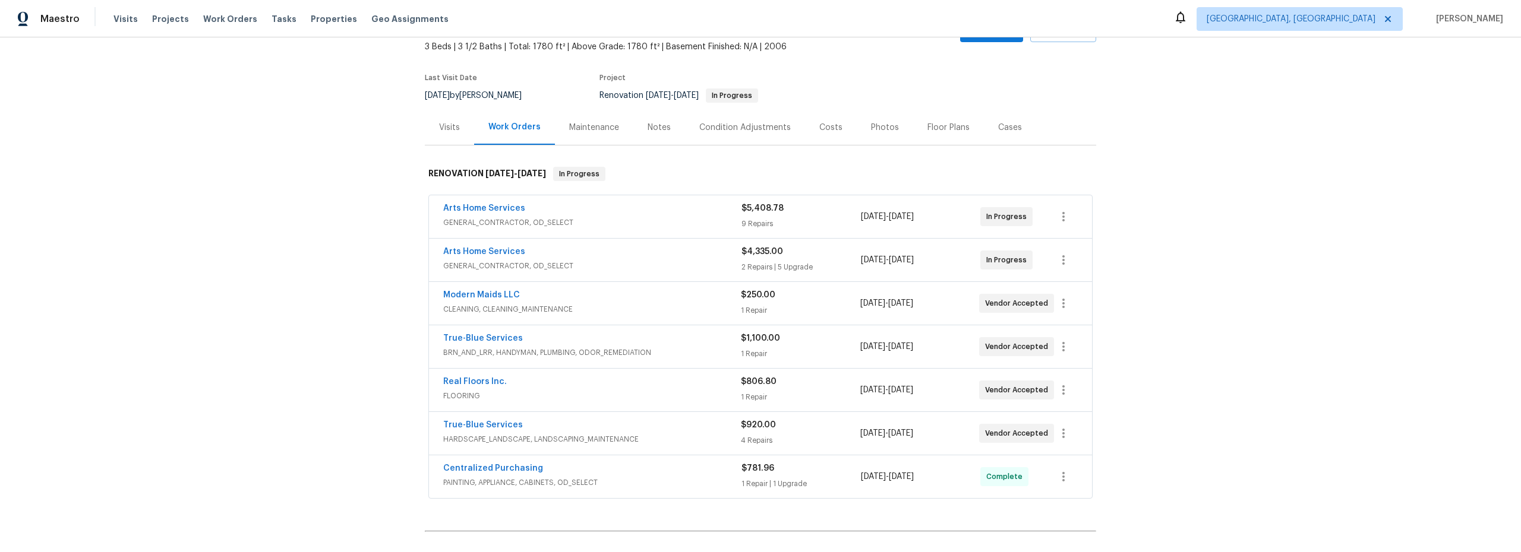
scroll to position [71, 0]
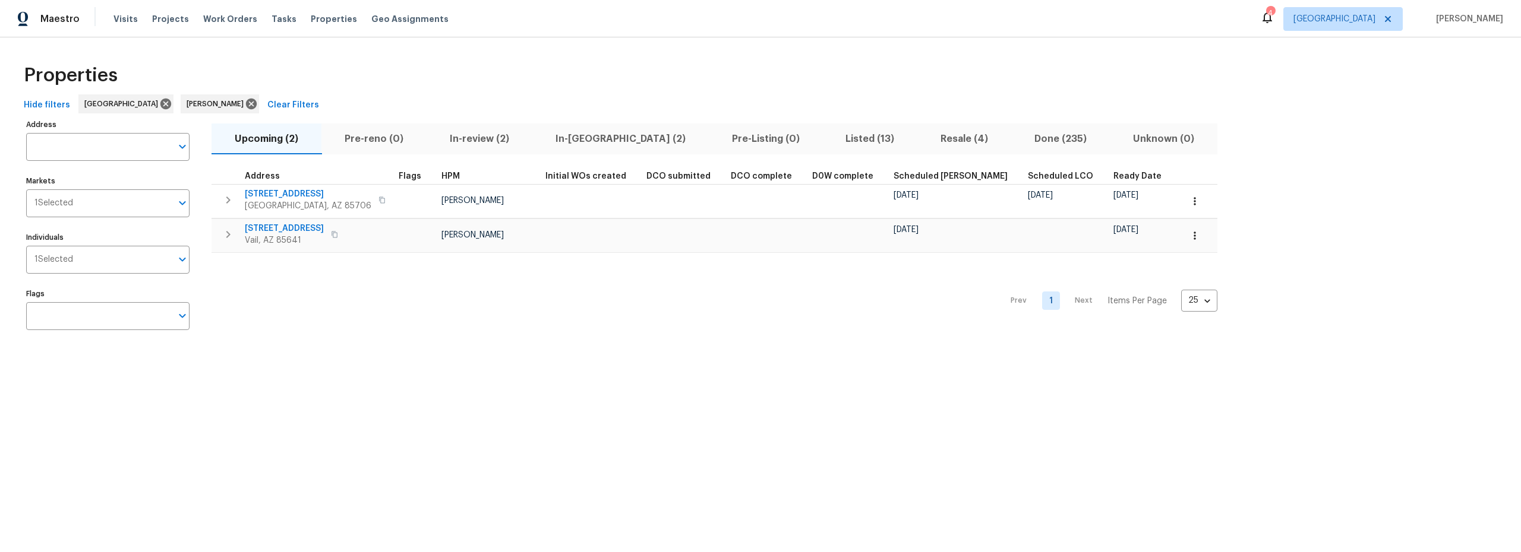
click at [576, 137] on span "In-[GEOGRAPHIC_DATA] (2)" at bounding box center [620, 139] width 162 height 17
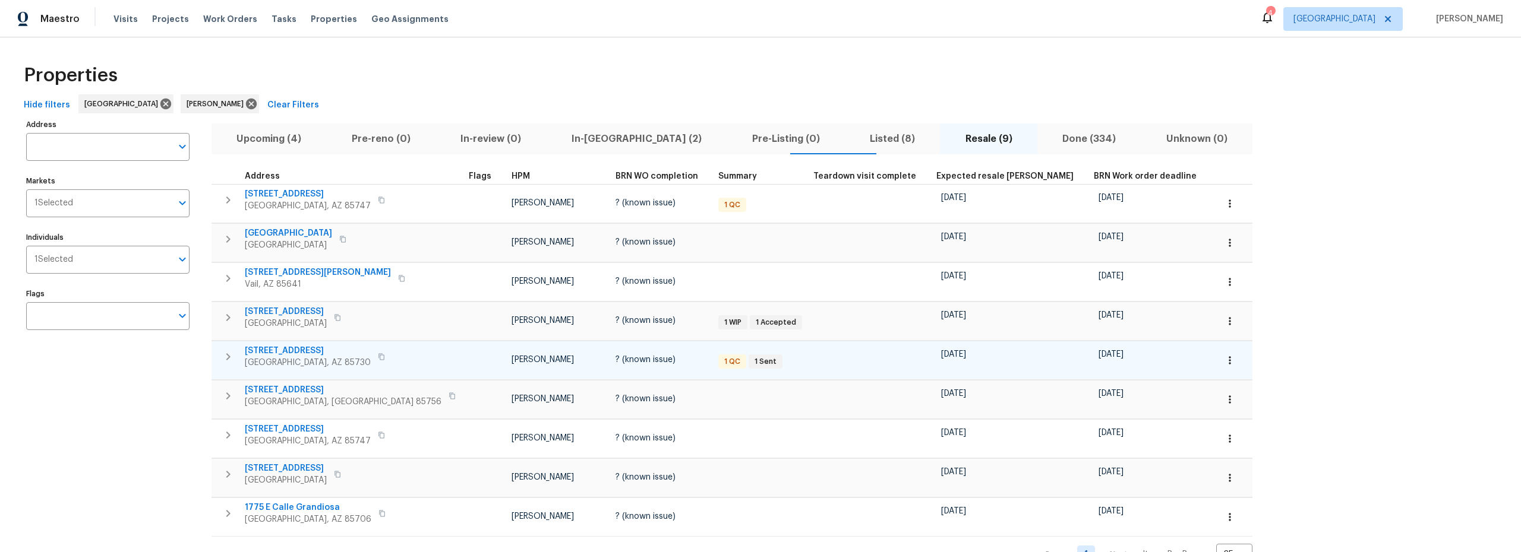
scroll to position [2, 0]
click at [299, 350] on span "[STREET_ADDRESS]" at bounding box center [308, 349] width 126 height 12
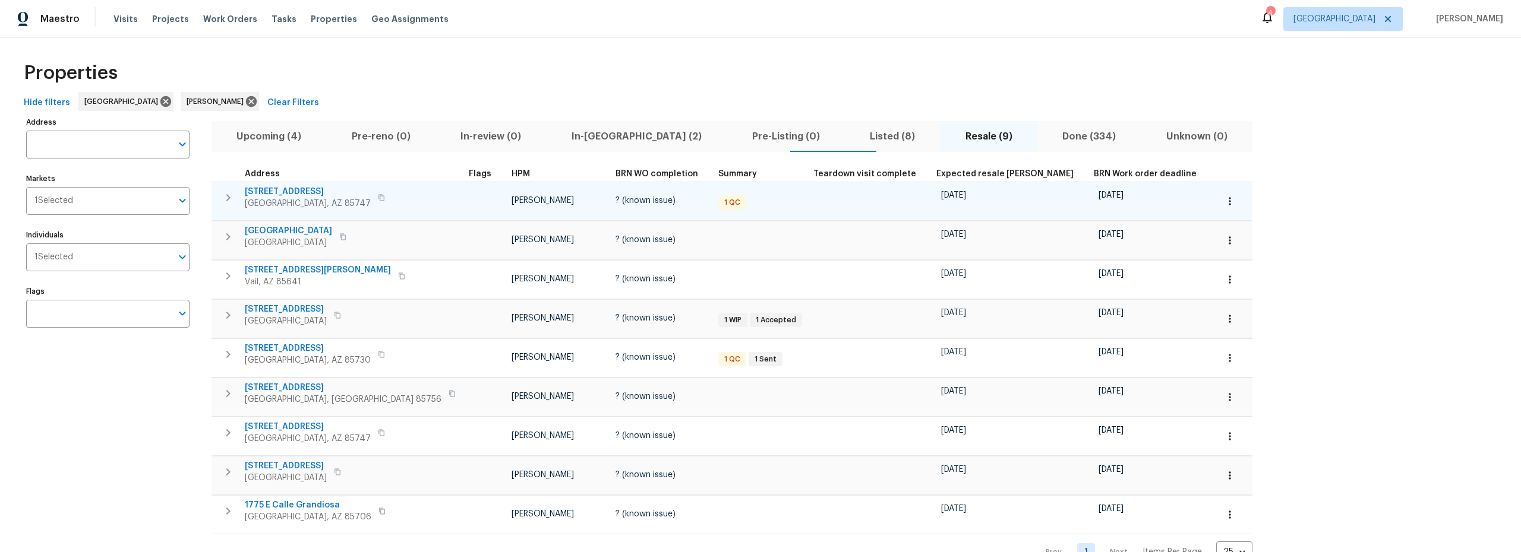
click at [282, 191] on span "[STREET_ADDRESS]" at bounding box center [308, 192] width 126 height 12
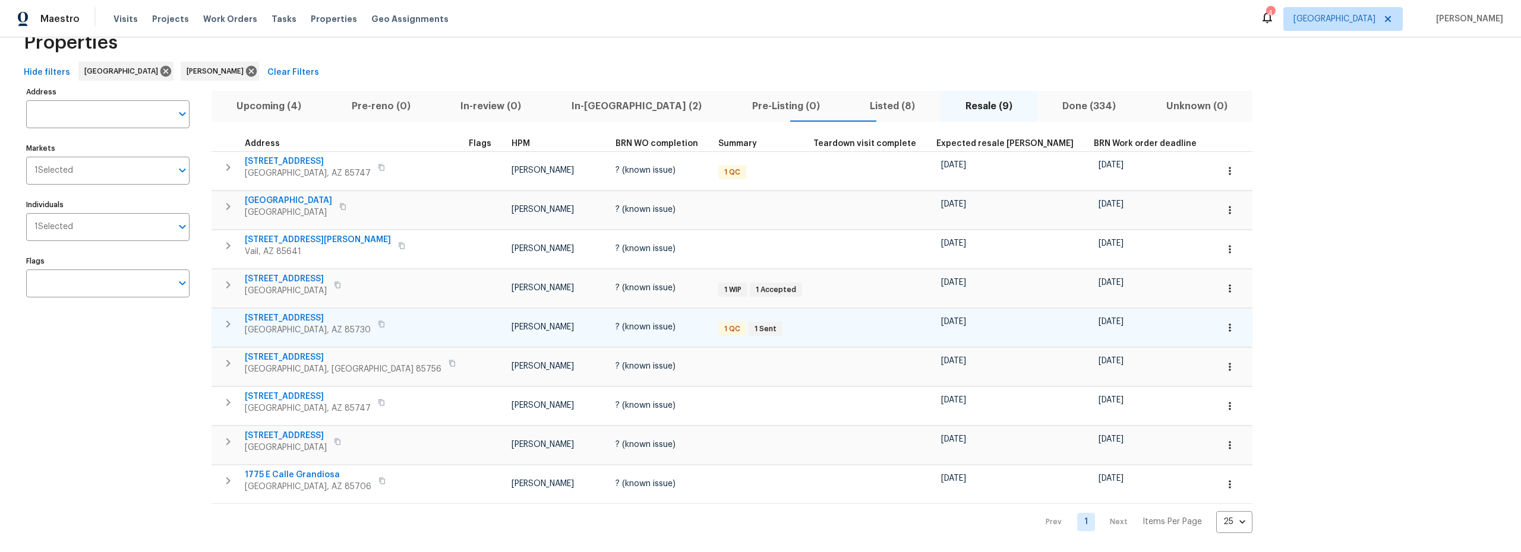
scroll to position [42, 0]
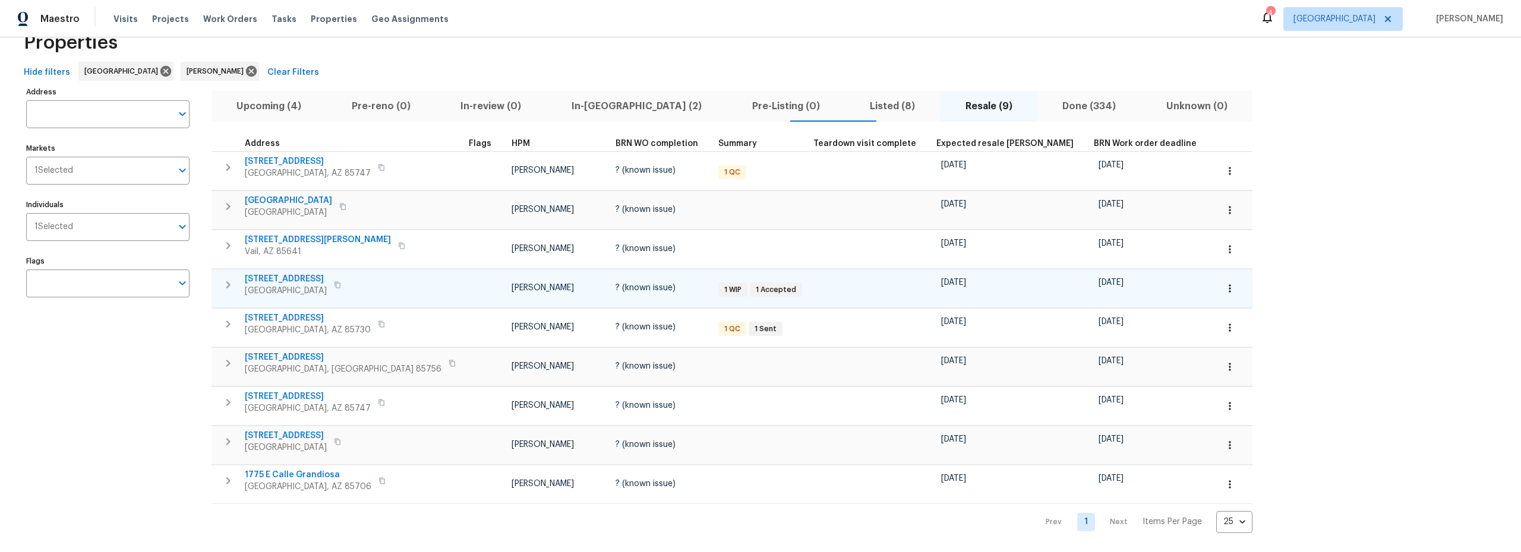
click at [287, 273] on span "[STREET_ADDRESS]" at bounding box center [286, 279] width 82 height 12
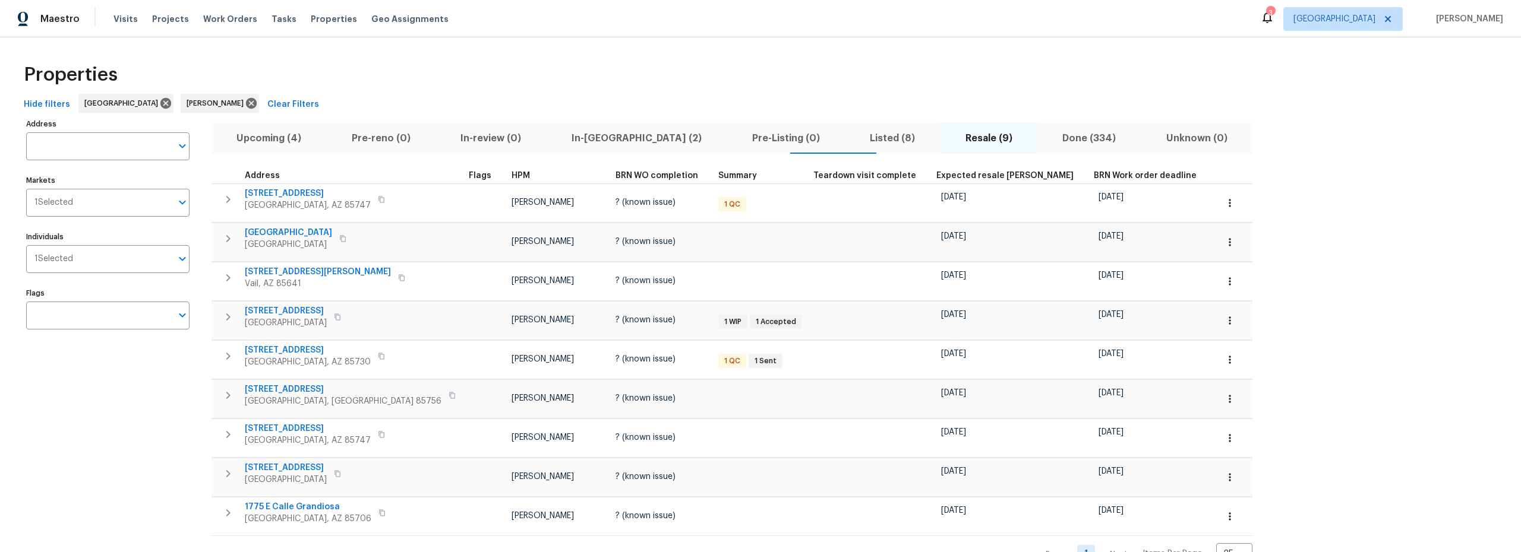
scroll to position [0, 0]
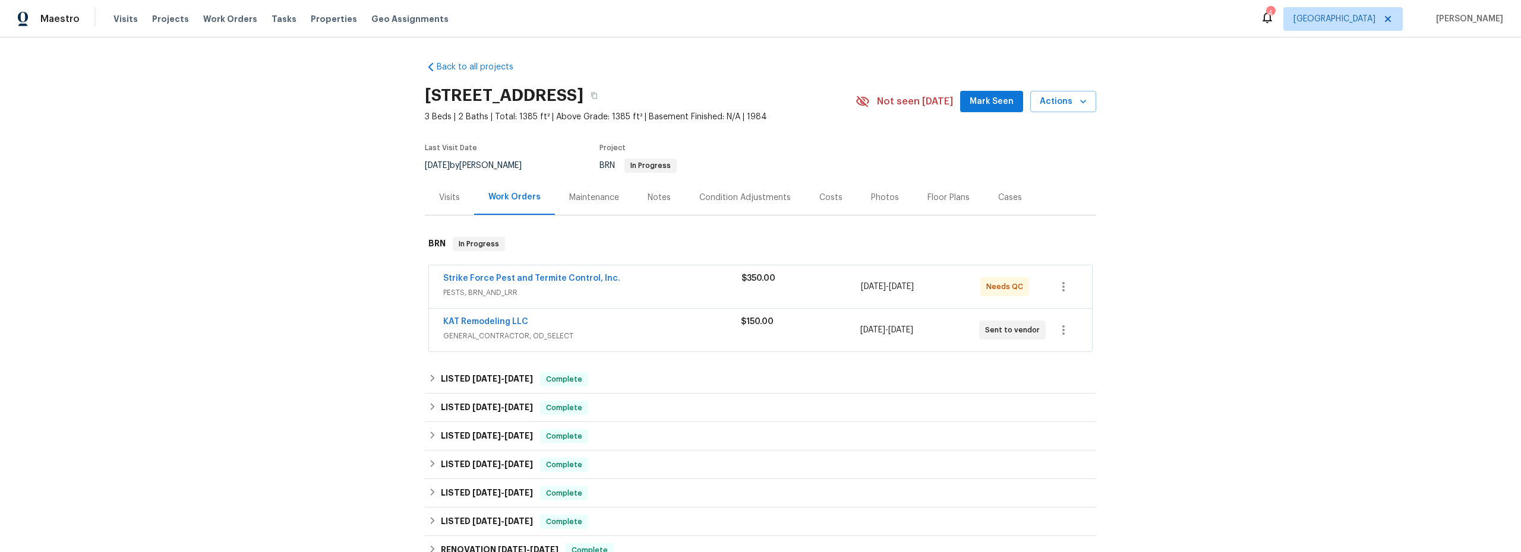
click at [607, 331] on span "GENERAL_CONTRACTOR, OD_SELECT" at bounding box center [592, 336] width 298 height 12
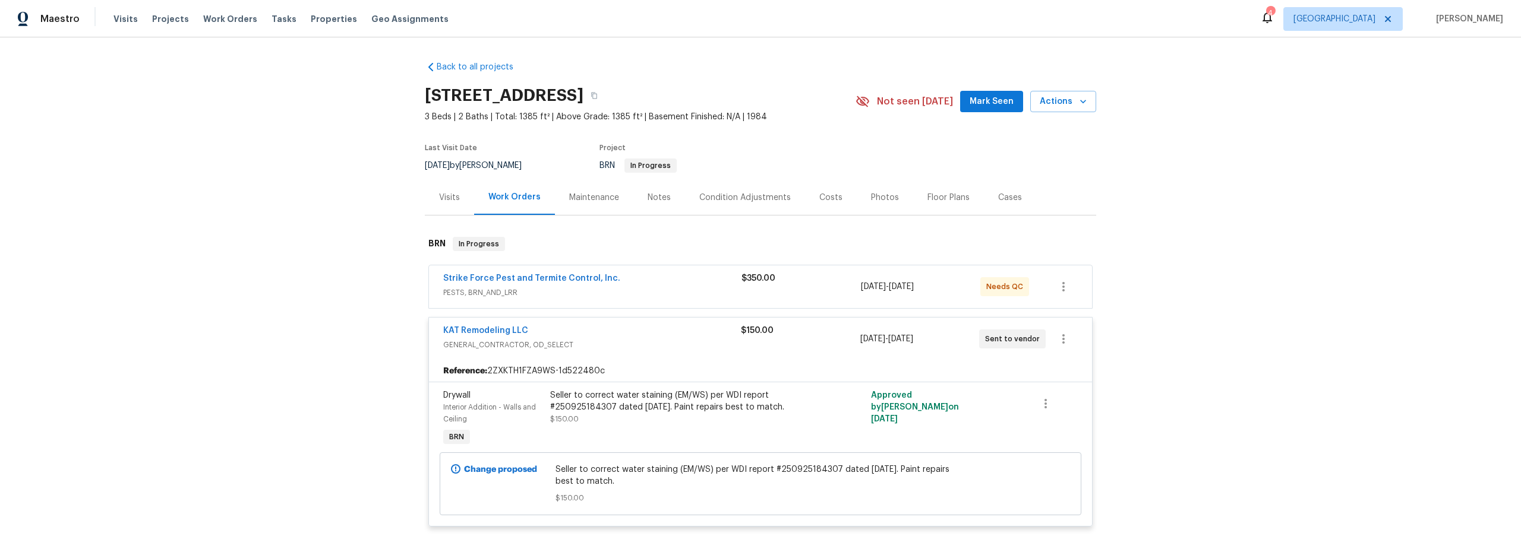
click at [652, 200] on div "Notes" at bounding box center [658, 198] width 23 height 12
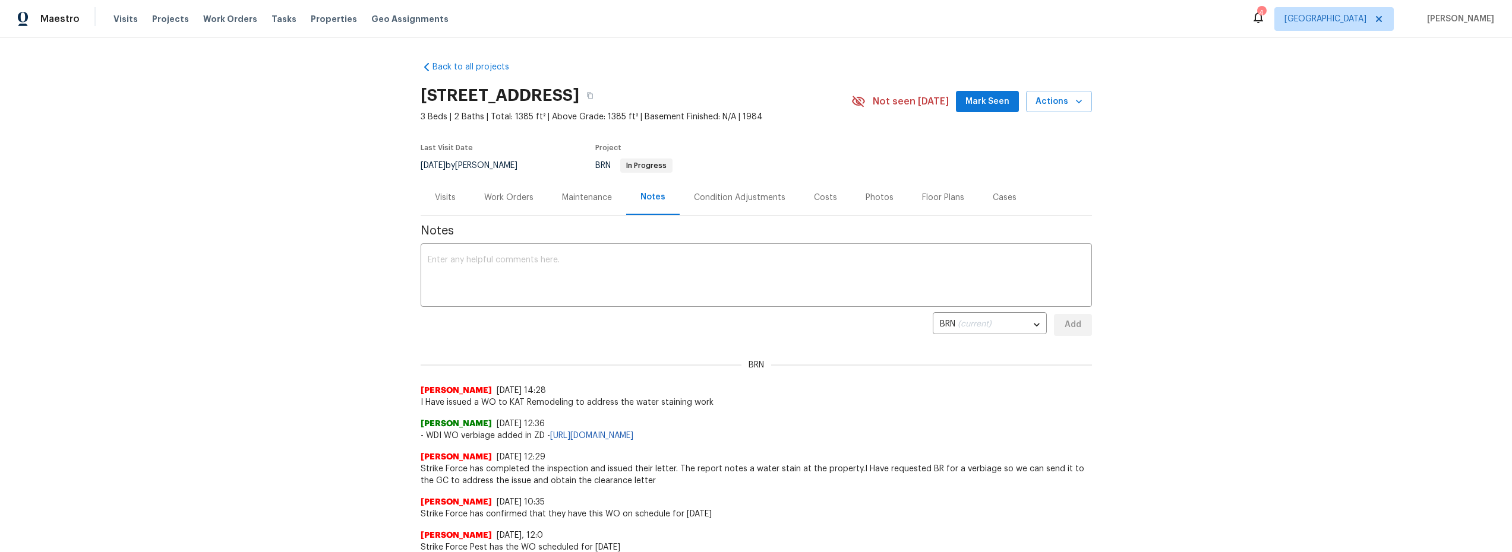
click at [520, 201] on div "Work Orders" at bounding box center [508, 198] width 49 height 12
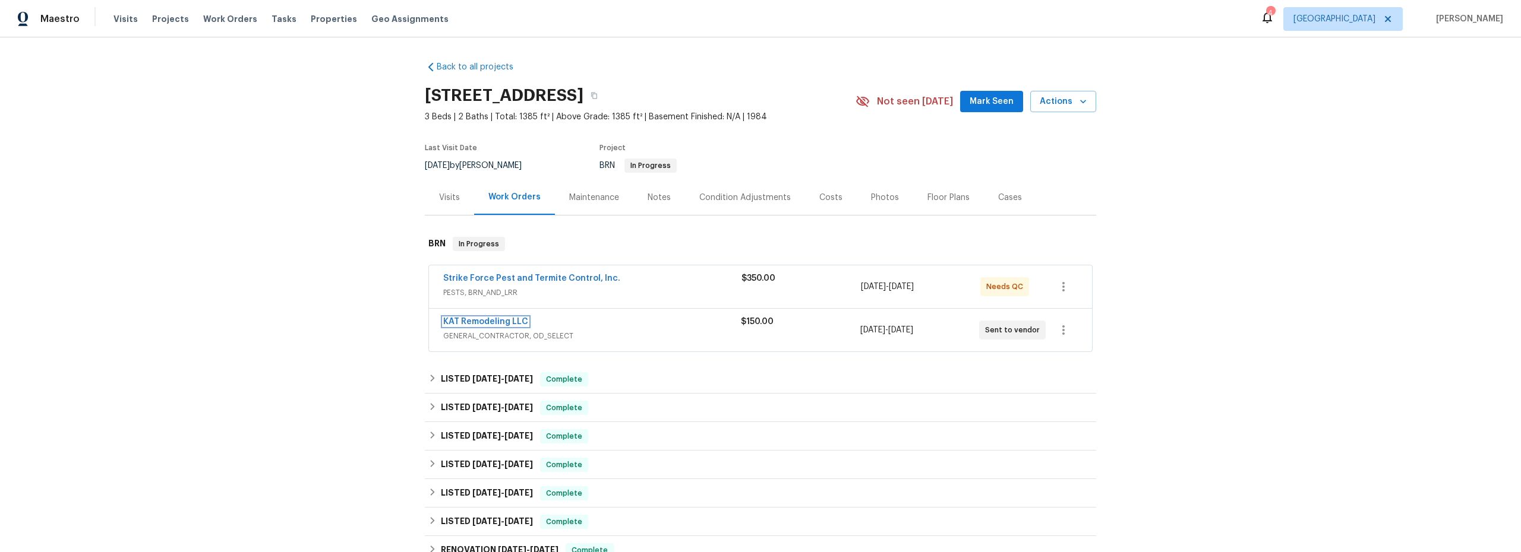
click at [497, 320] on link "KAT Remodeling LLC" at bounding box center [485, 322] width 85 height 8
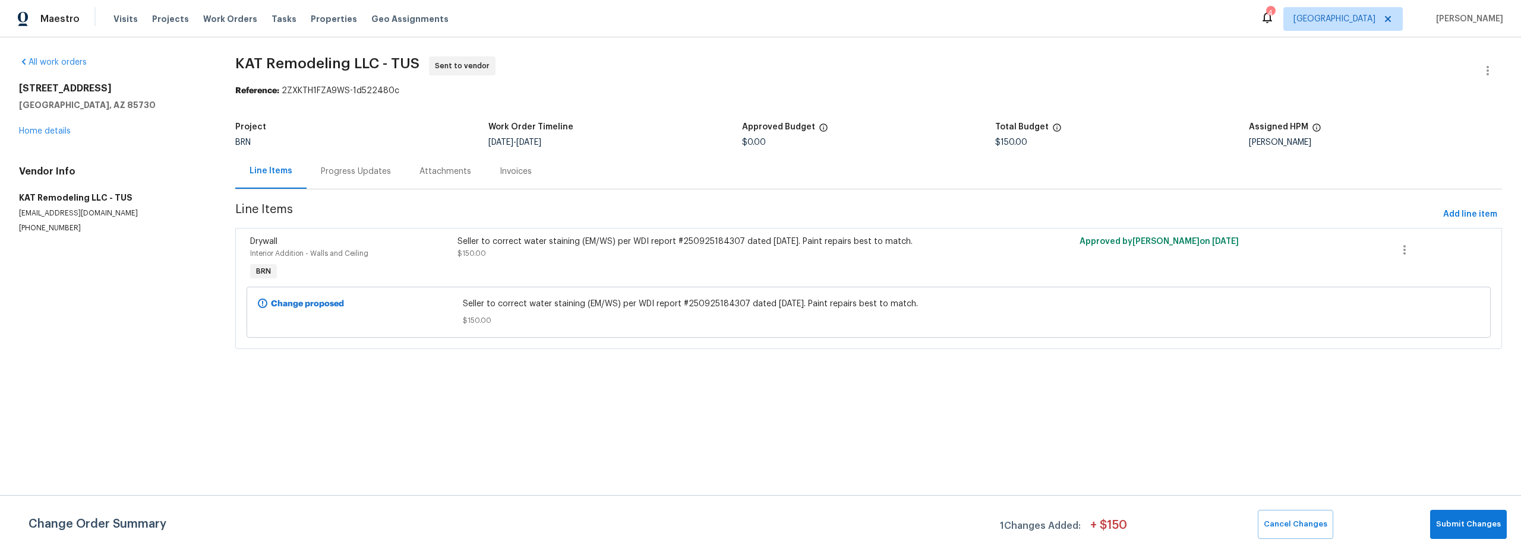
click at [361, 175] on div "Progress Updates" at bounding box center [356, 172] width 70 height 12
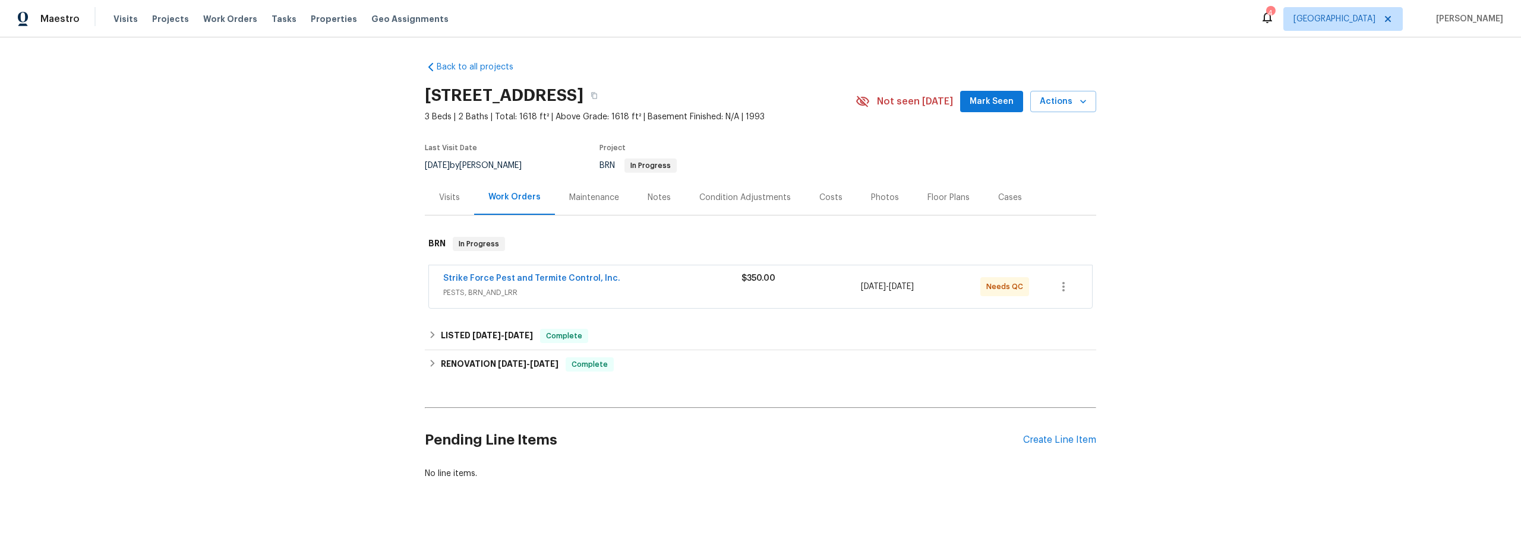
click at [680, 285] on div "Strike Force Pest and Termite Control, Inc." at bounding box center [592, 280] width 298 height 14
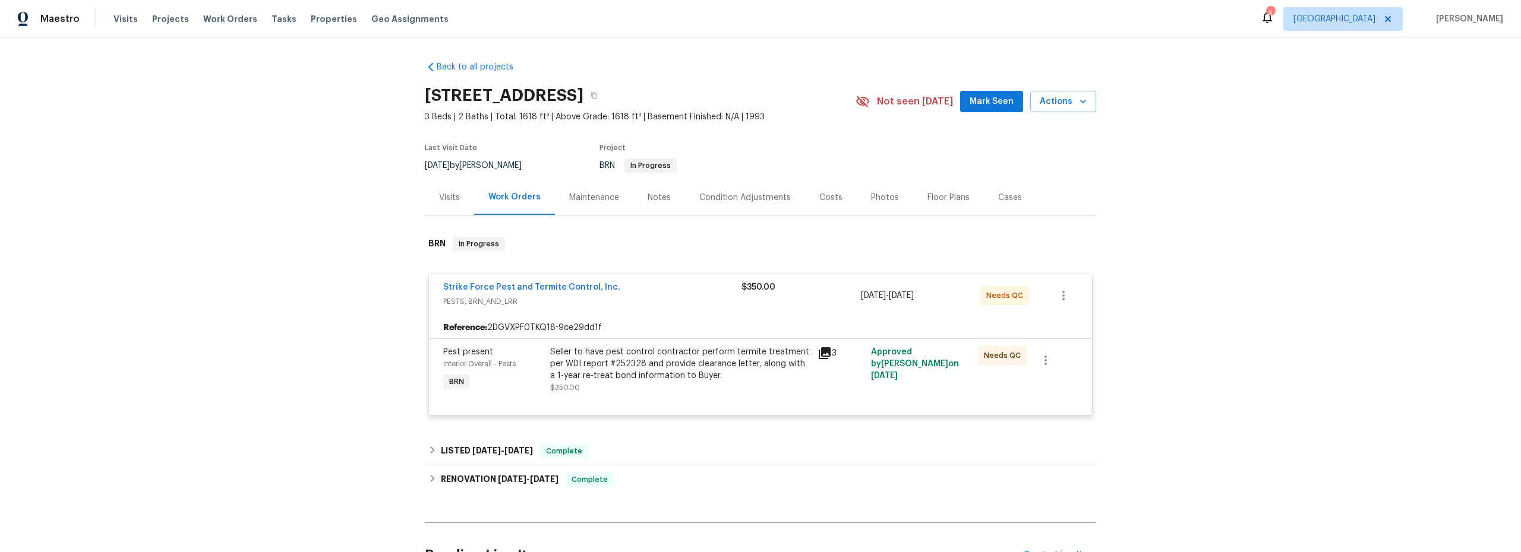
click at [821, 352] on icon at bounding box center [825, 353] width 12 height 12
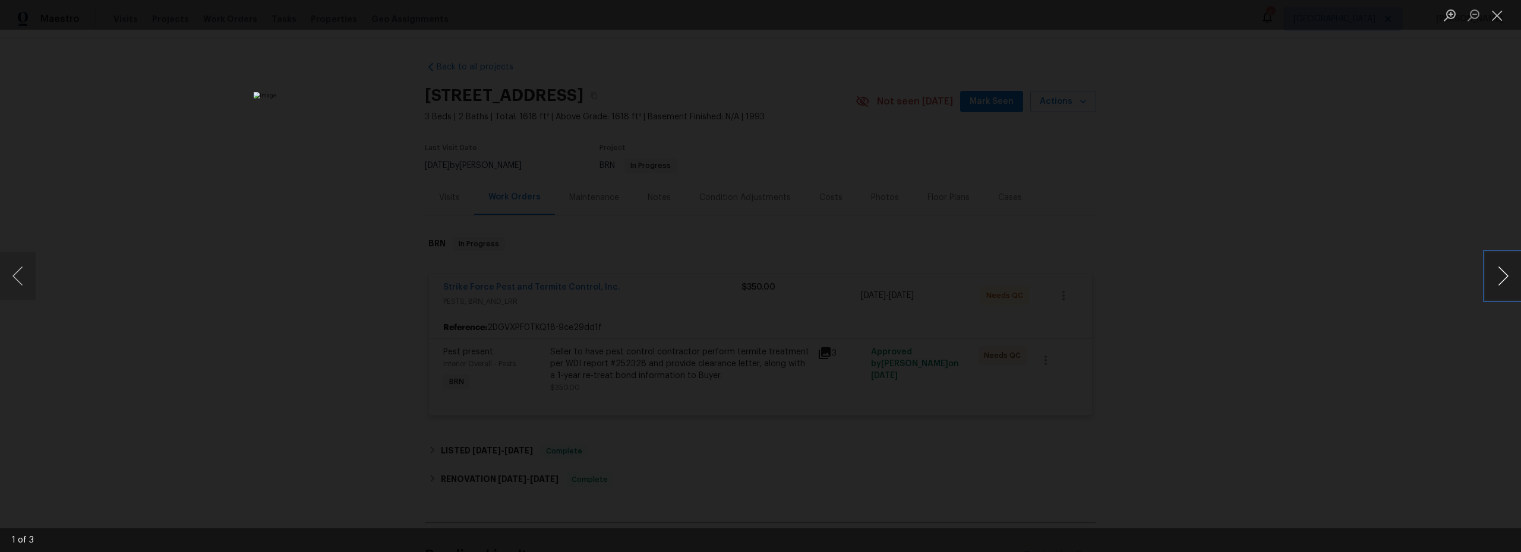
click at [1508, 277] on button "Next image" at bounding box center [1503, 276] width 36 height 48
click at [1503, 277] on button "Next image" at bounding box center [1503, 276] width 36 height 48
click at [1499, 17] on button "Close lightbox" at bounding box center [1497, 15] width 24 height 21
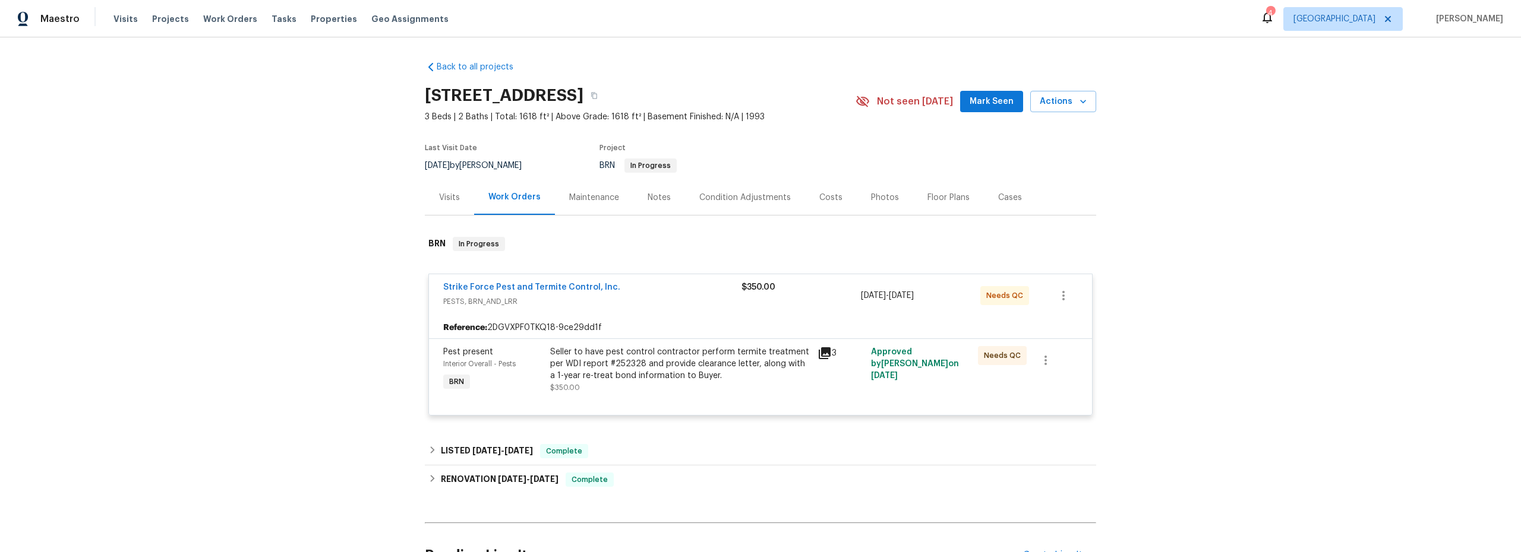
click at [1158, 312] on div "Back to all projects 9624 E Azuma Way, Tucson, AZ 85747 3 Beds | 2 Baths | Tota…" at bounding box center [760, 294] width 1521 height 515
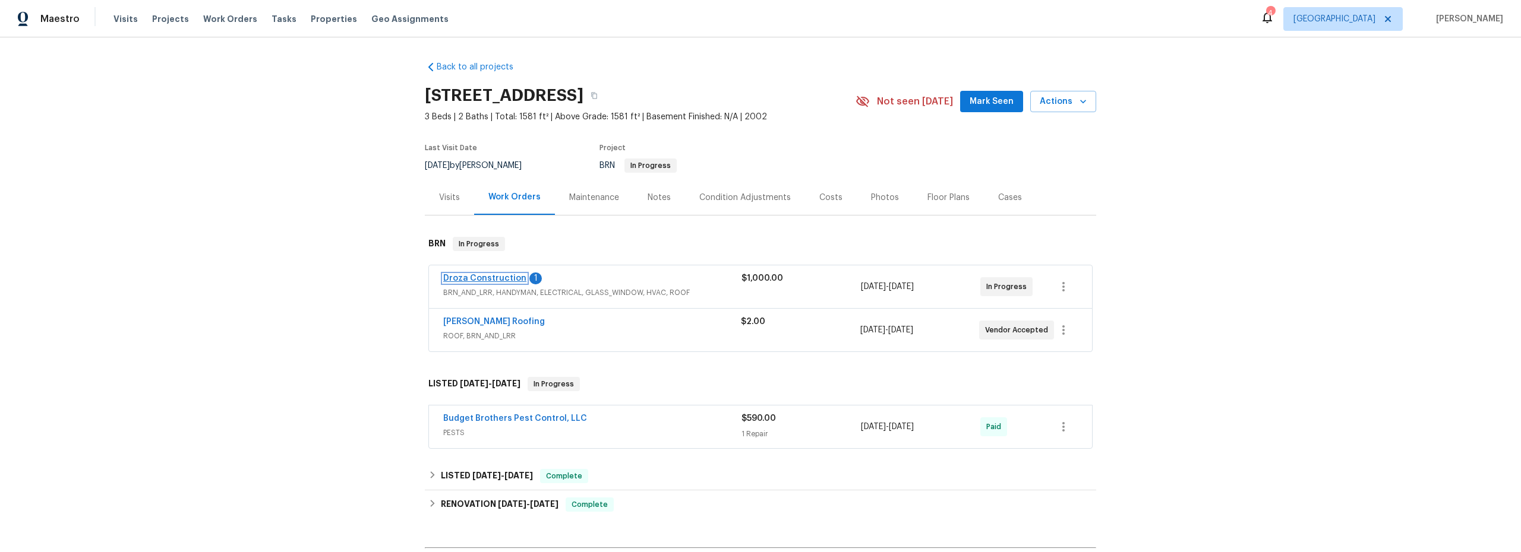
click at [495, 277] on link "Droza Construction" at bounding box center [484, 278] width 83 height 8
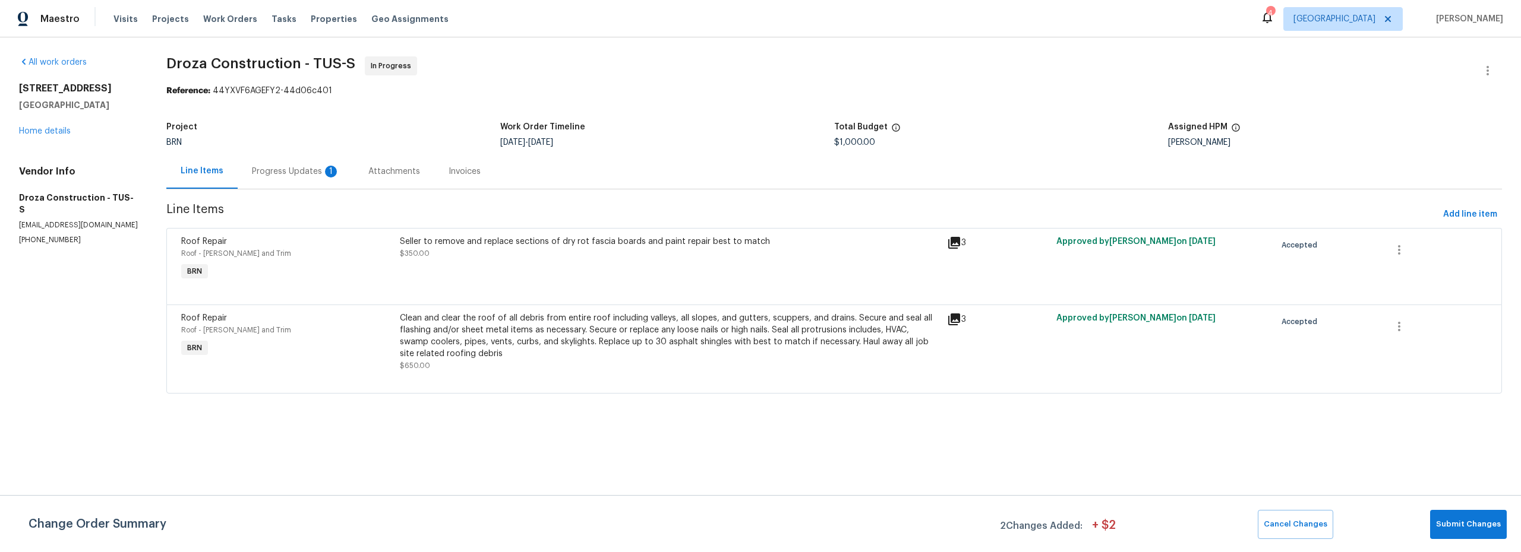
click at [281, 175] on div "Progress Updates 1" at bounding box center [296, 172] width 88 height 12
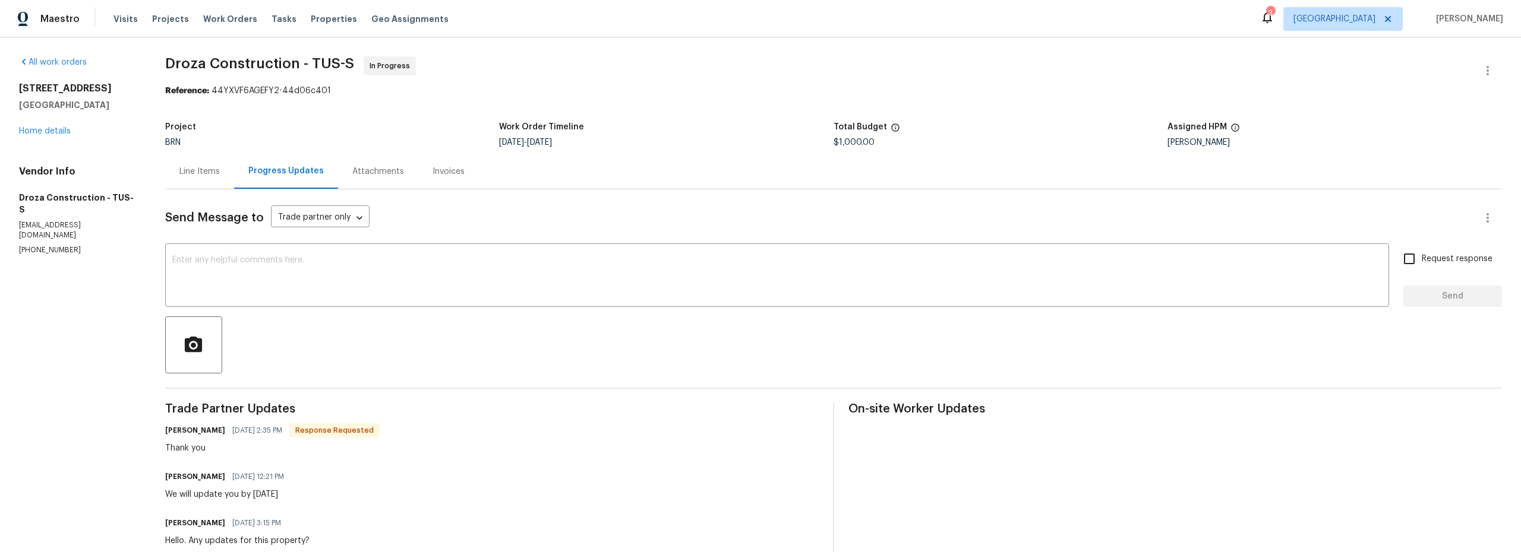
click at [200, 170] on div "Line Items" at bounding box center [199, 172] width 40 height 12
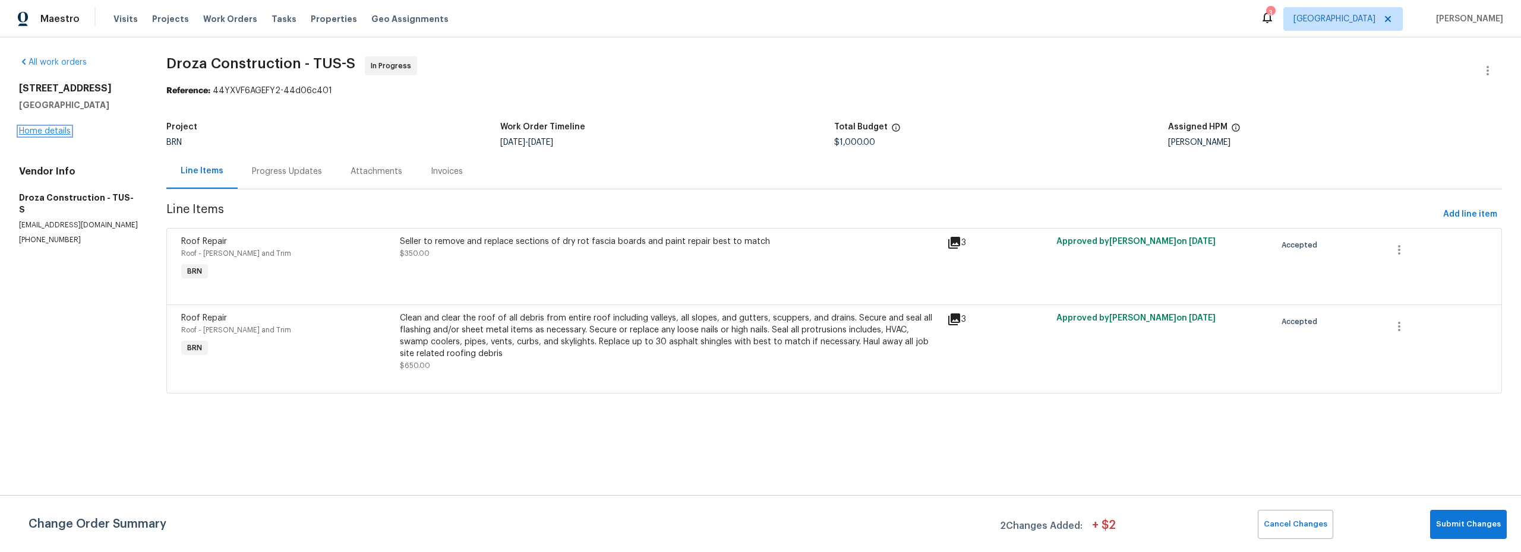
click at [55, 134] on link "Home details" at bounding box center [45, 131] width 52 height 8
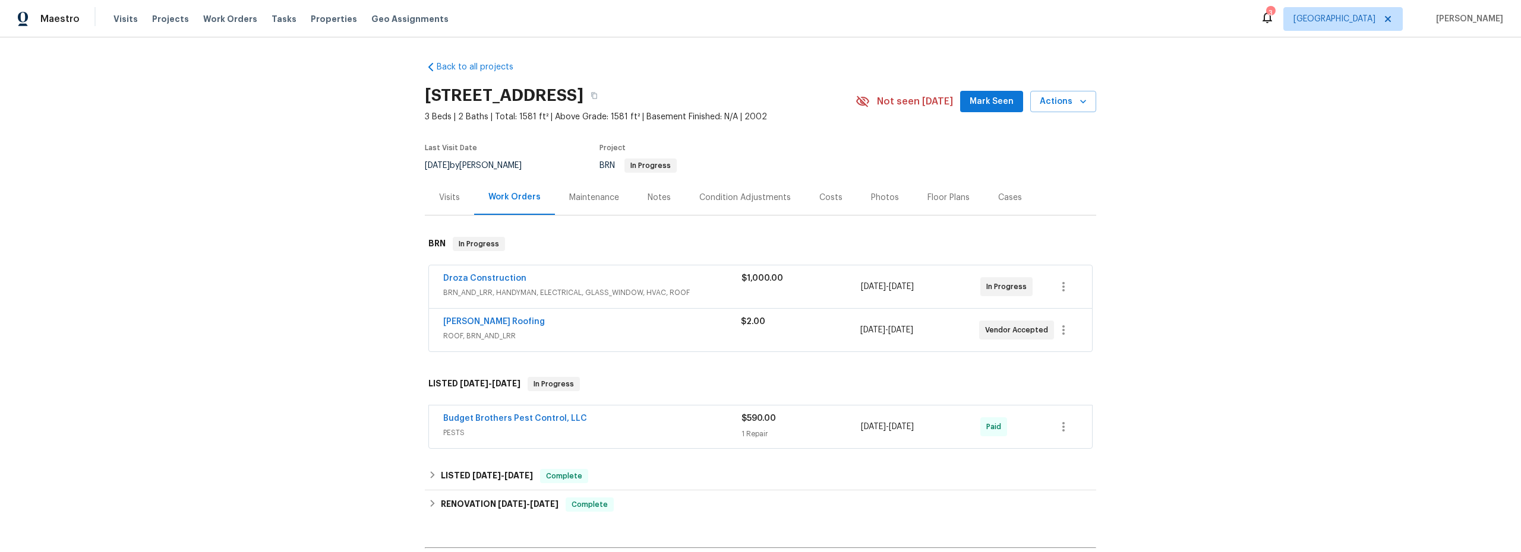
click at [827, 196] on div "Costs" at bounding box center [830, 198] width 23 height 12
